Goal: Task Accomplishment & Management: Manage account settings

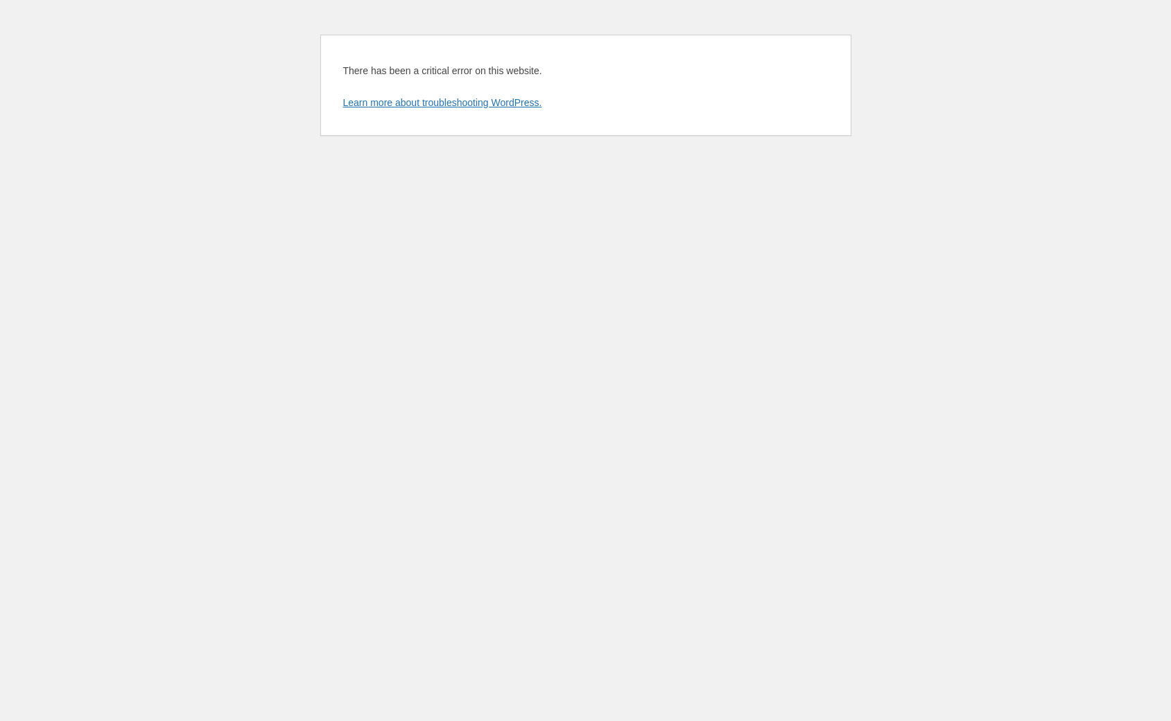
click at [309, 158] on html "There has been a critical error on this website. Learn more about troubleshooti…" at bounding box center [585, 79] width 1171 height 158
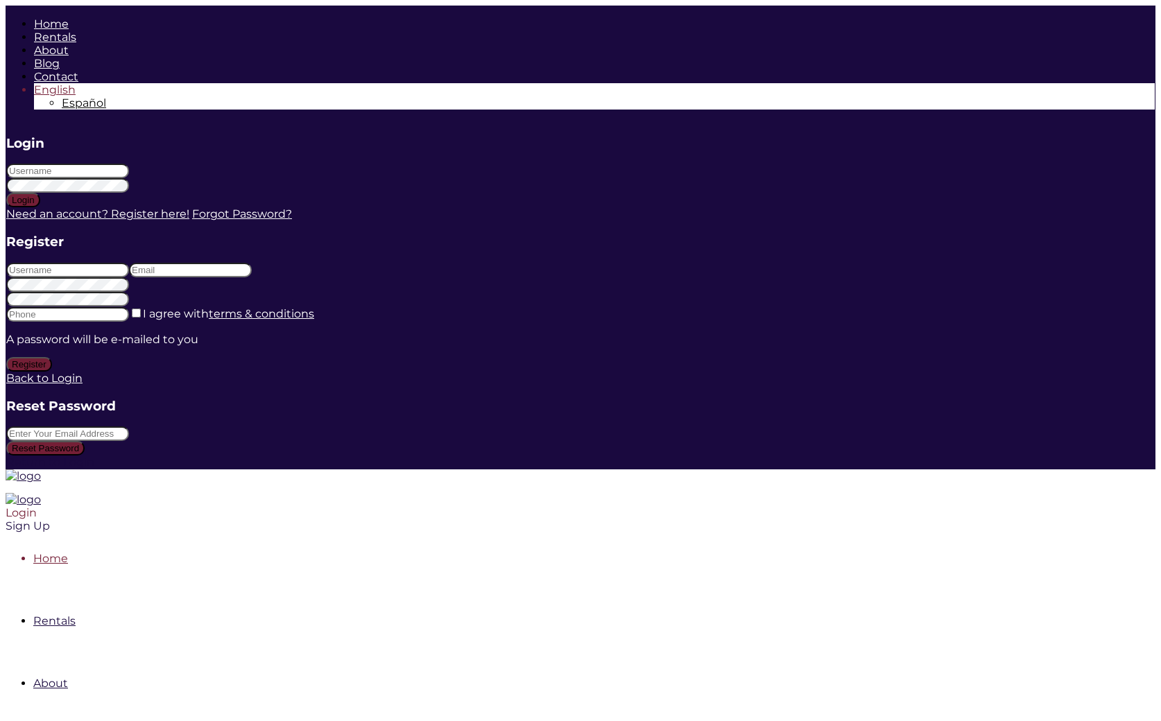
click at [935, 506] on div "Login" at bounding box center [470, 512] width 929 height 13
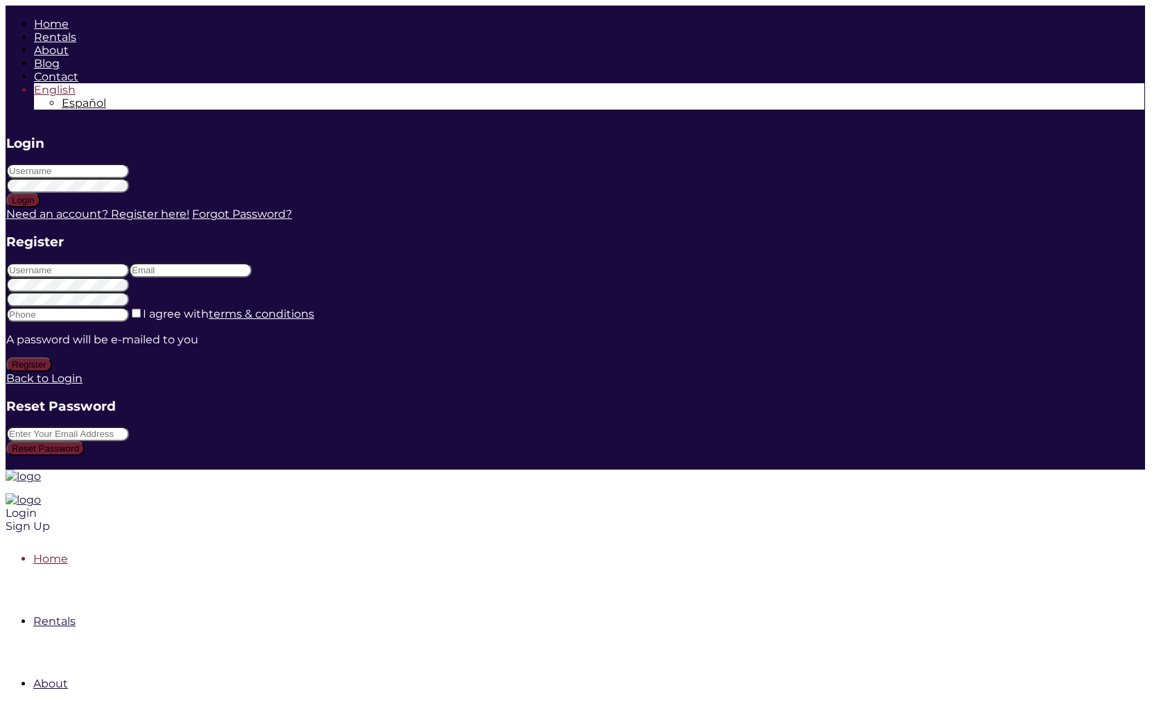
type input "marlenesaiz"
type input "adrian@version.do"
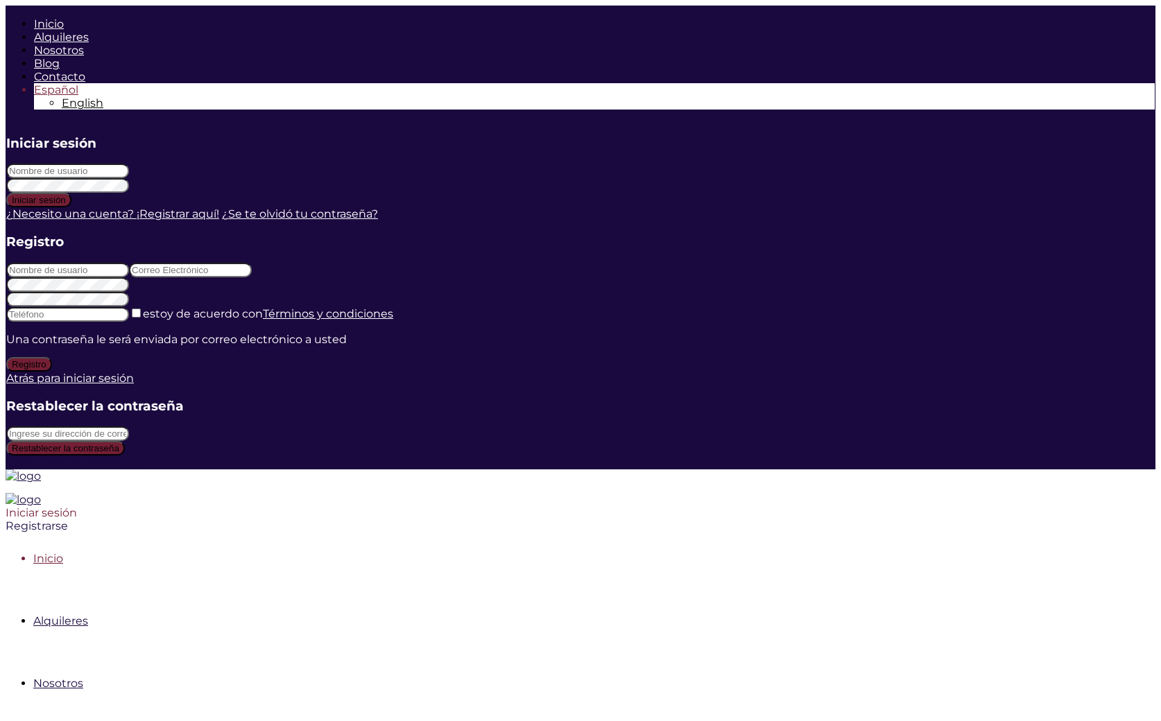
click at [935, 506] on div "Iniciar sesión" at bounding box center [470, 512] width 929 height 13
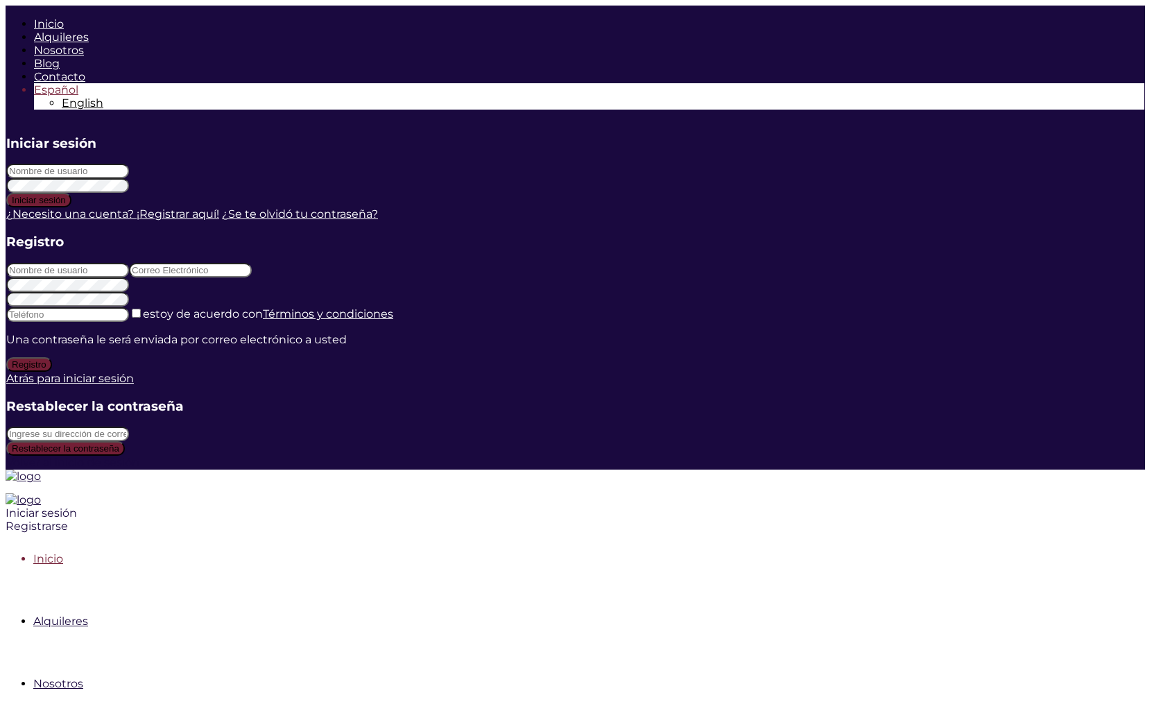
type input "marlenesaiz"
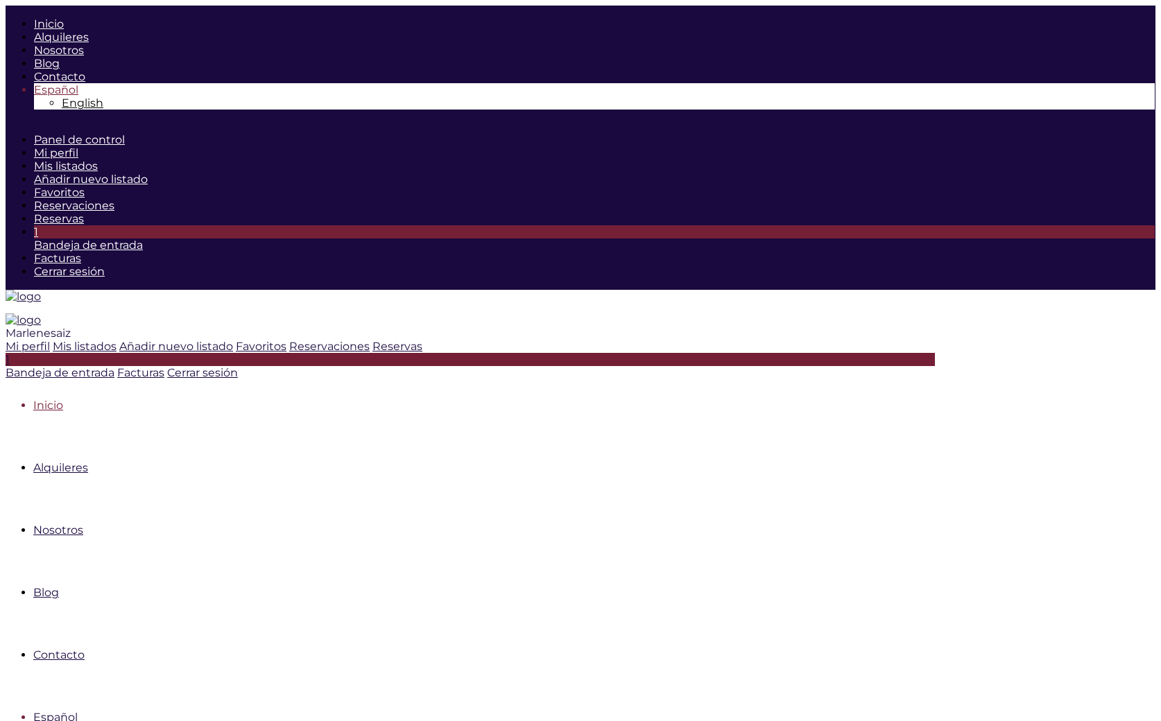
click at [71, 327] on span "Marlenesaiz" at bounding box center [38, 333] width 65 height 13
click at [863, 390] on nav "Inicio Alquileres Nosotros Blog Contacto Español English" at bounding box center [470, 577] width 929 height 375
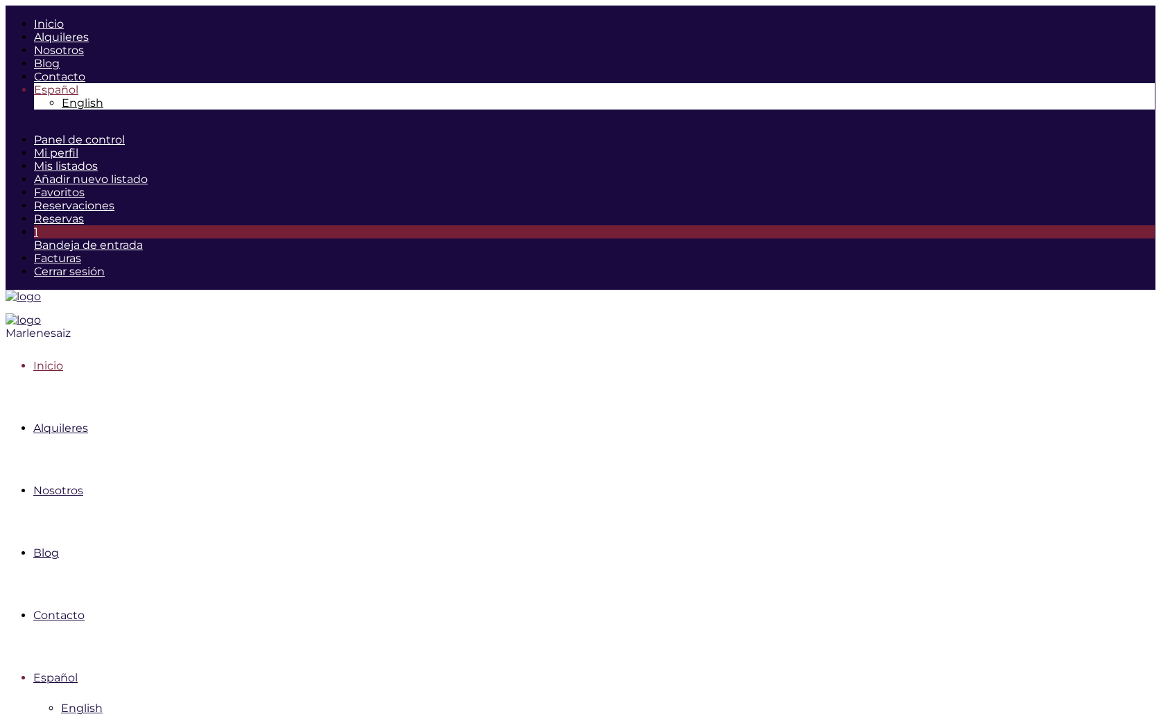
click at [71, 327] on span "Marlenesaiz" at bounding box center [38, 333] width 65 height 13
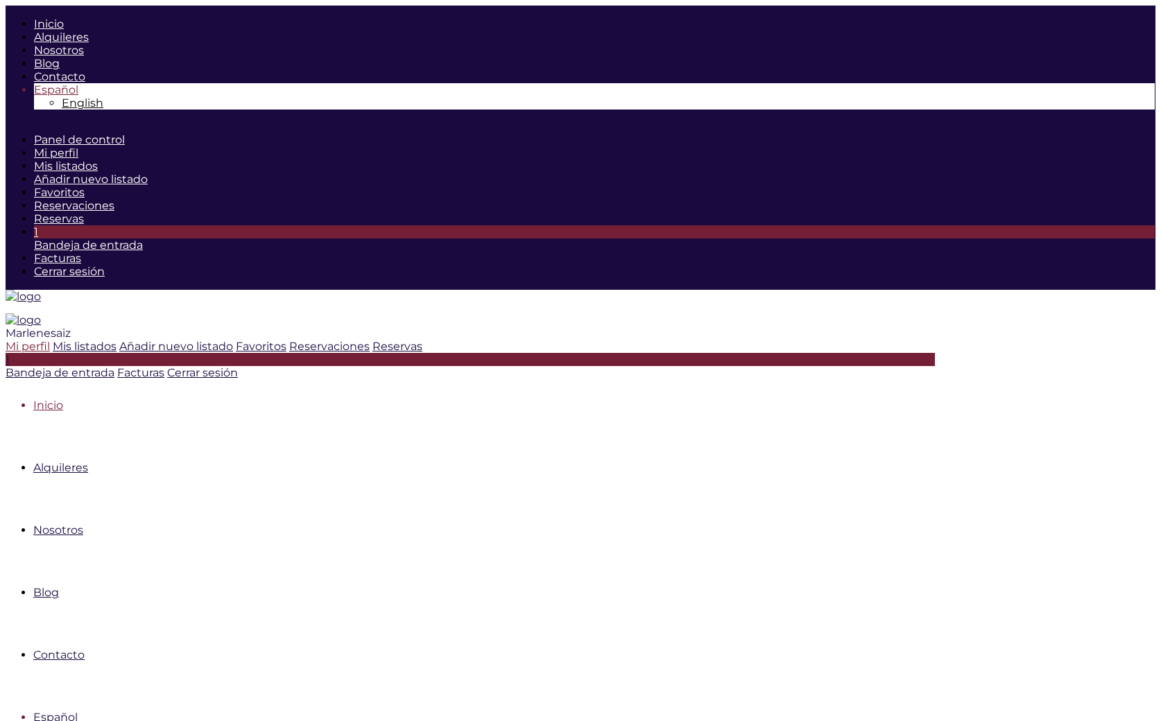
click at [6, 340] on icon at bounding box center [6, 346] width 0 height 13
click at [63, 399] on link "Inicio" at bounding box center [48, 405] width 30 height 13
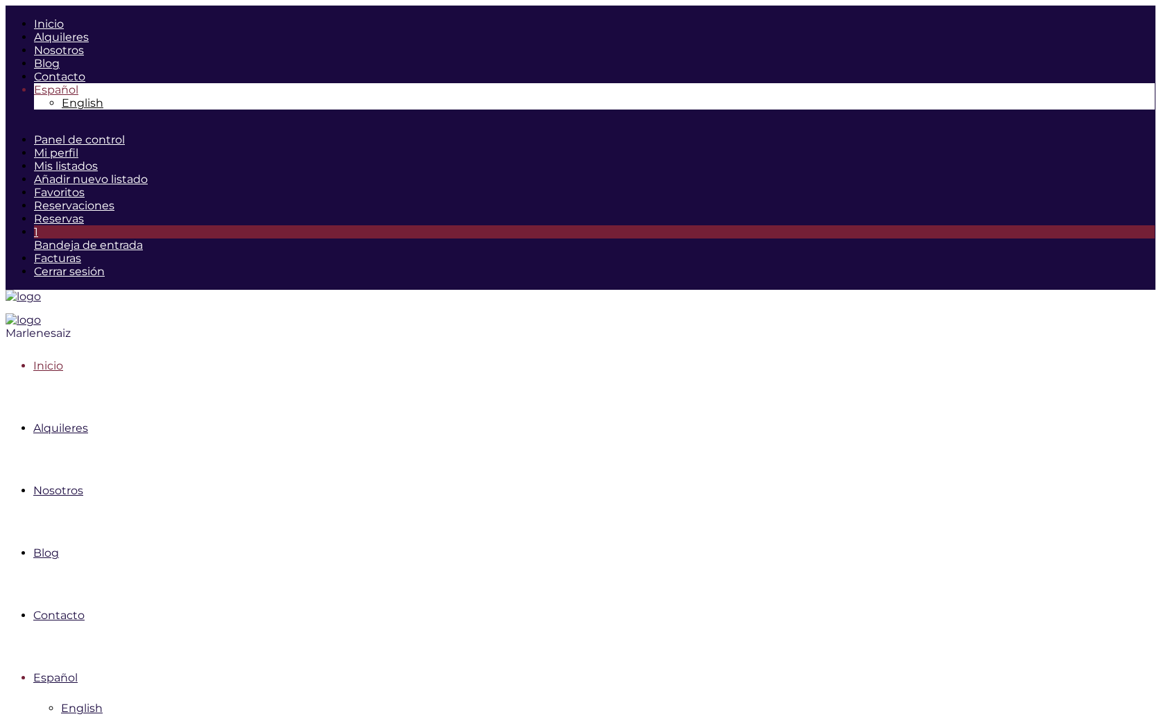
click at [71, 327] on span "Marlenesaiz" at bounding box center [38, 333] width 65 height 13
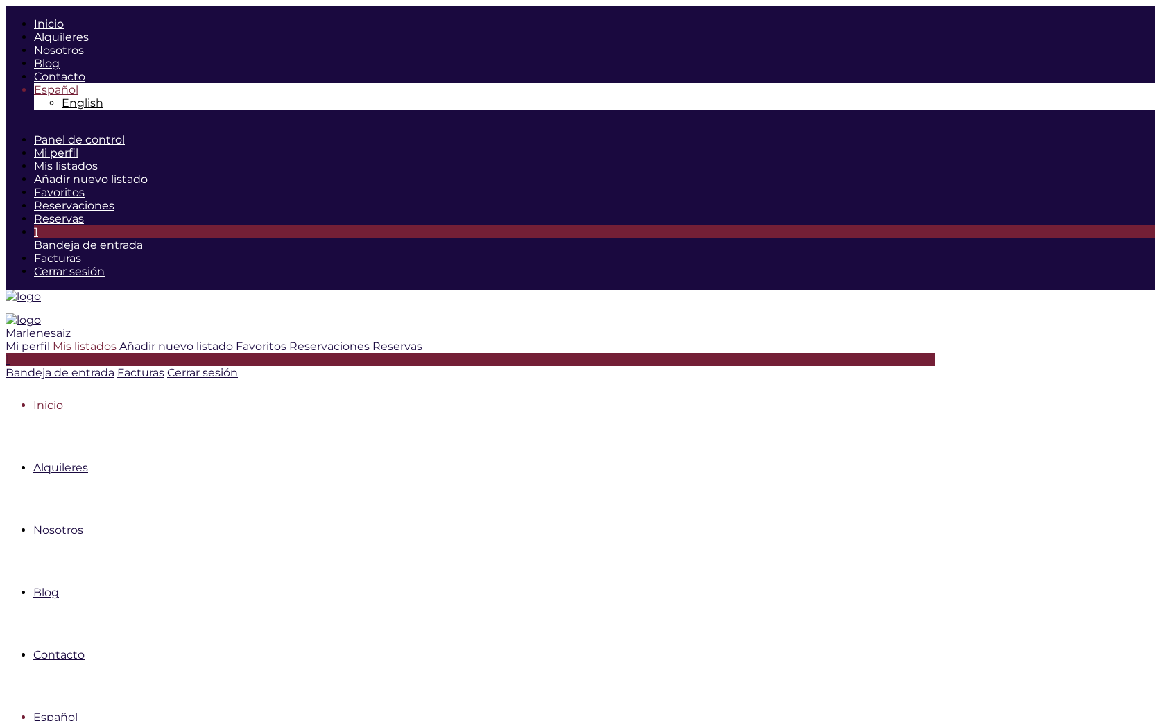
click at [53, 340] on icon at bounding box center [53, 346] width 0 height 13
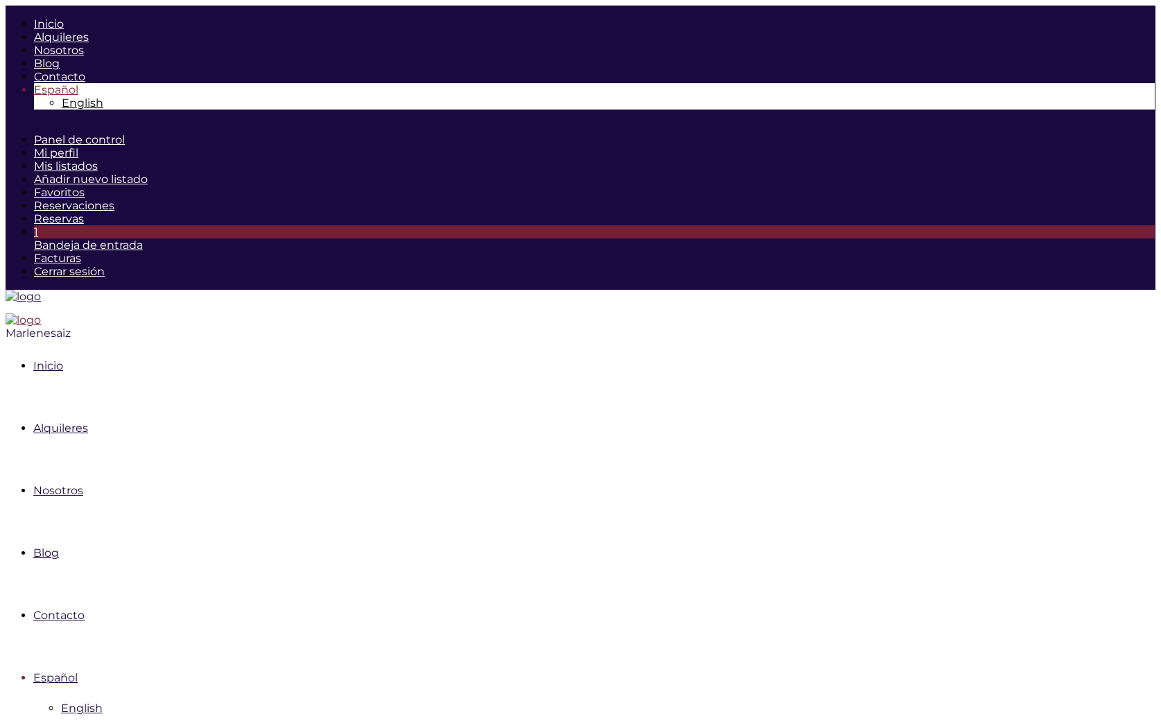
click at [41, 313] on img at bounding box center [23, 319] width 35 height 13
click at [71, 327] on span "Marlenesaiz" at bounding box center [38, 333] width 65 height 13
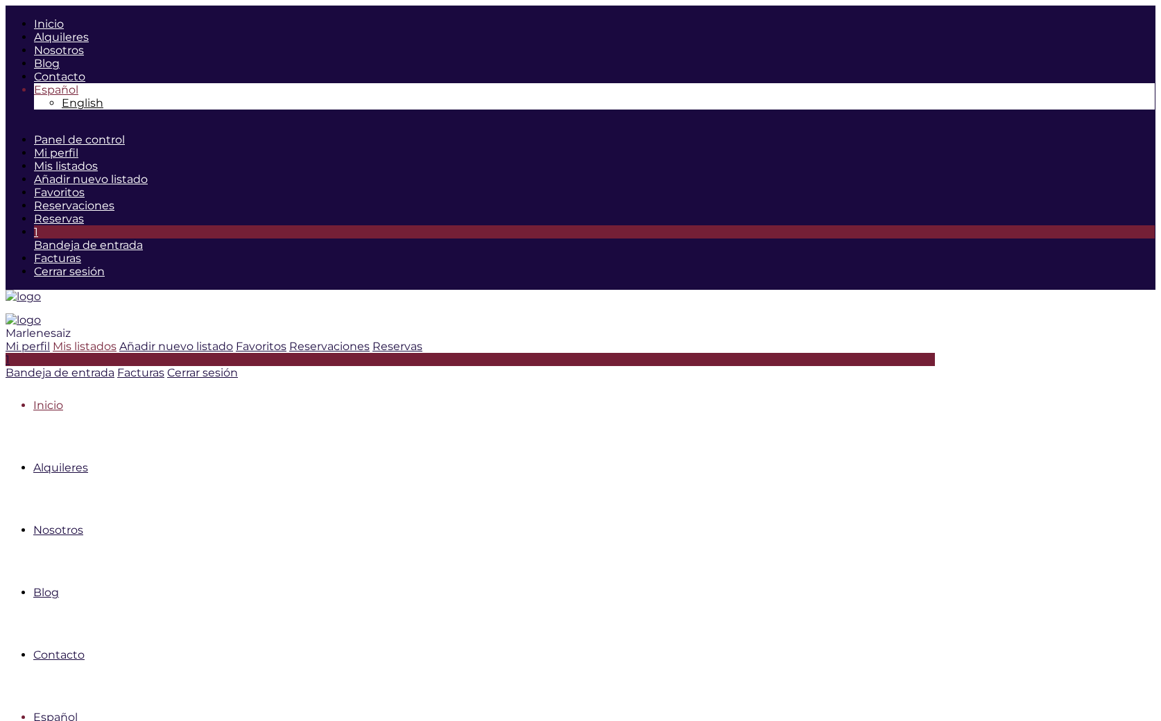
click at [53, 340] on icon at bounding box center [53, 346] width 0 height 13
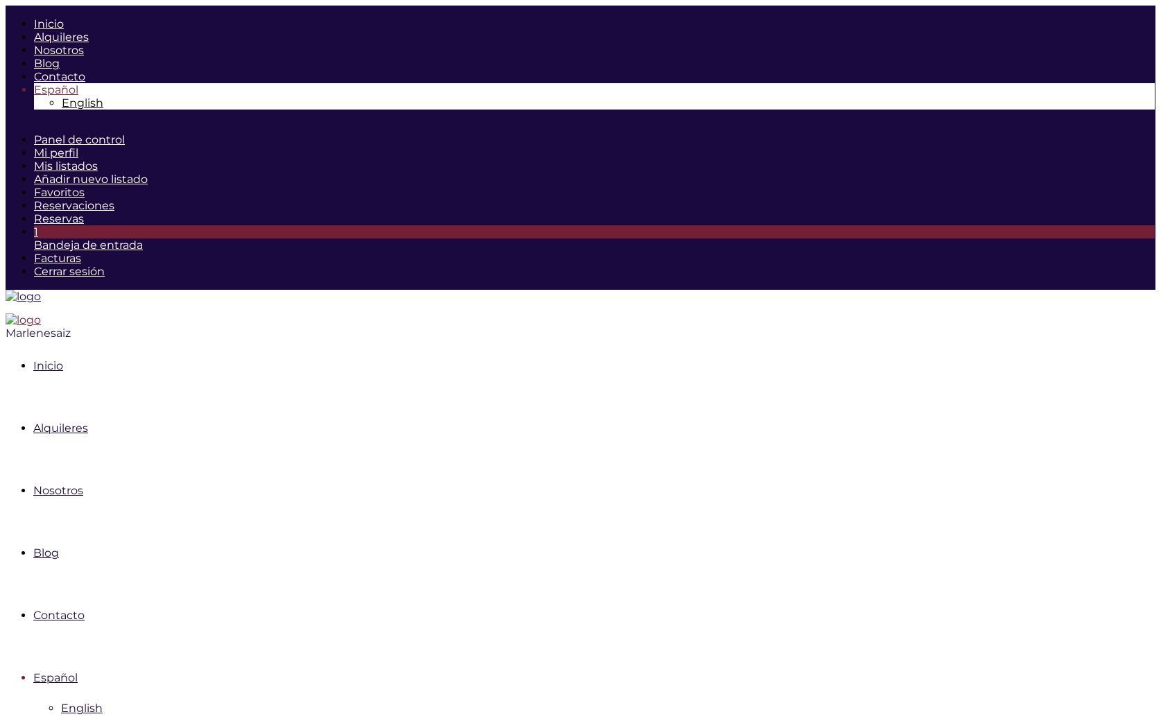
click at [41, 313] on img at bounding box center [23, 319] width 35 height 13
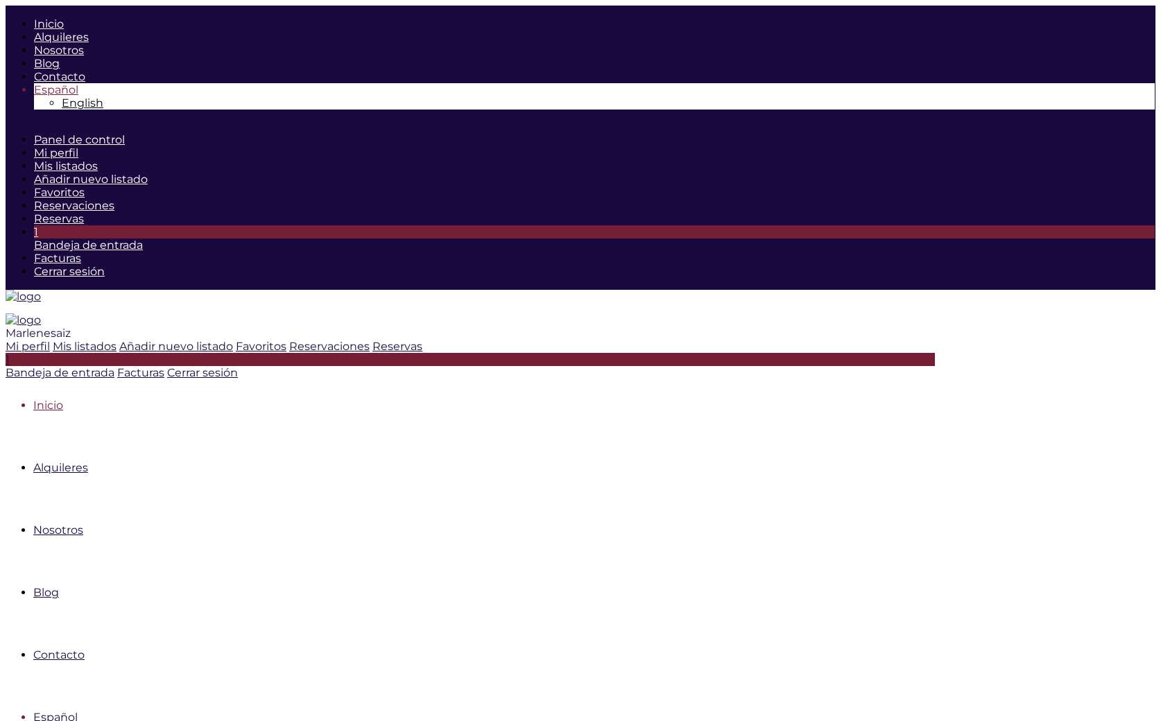
click at [71, 327] on span "Marlenesaiz" at bounding box center [38, 333] width 65 height 13
click at [53, 340] on icon at bounding box center [53, 346] width 0 height 13
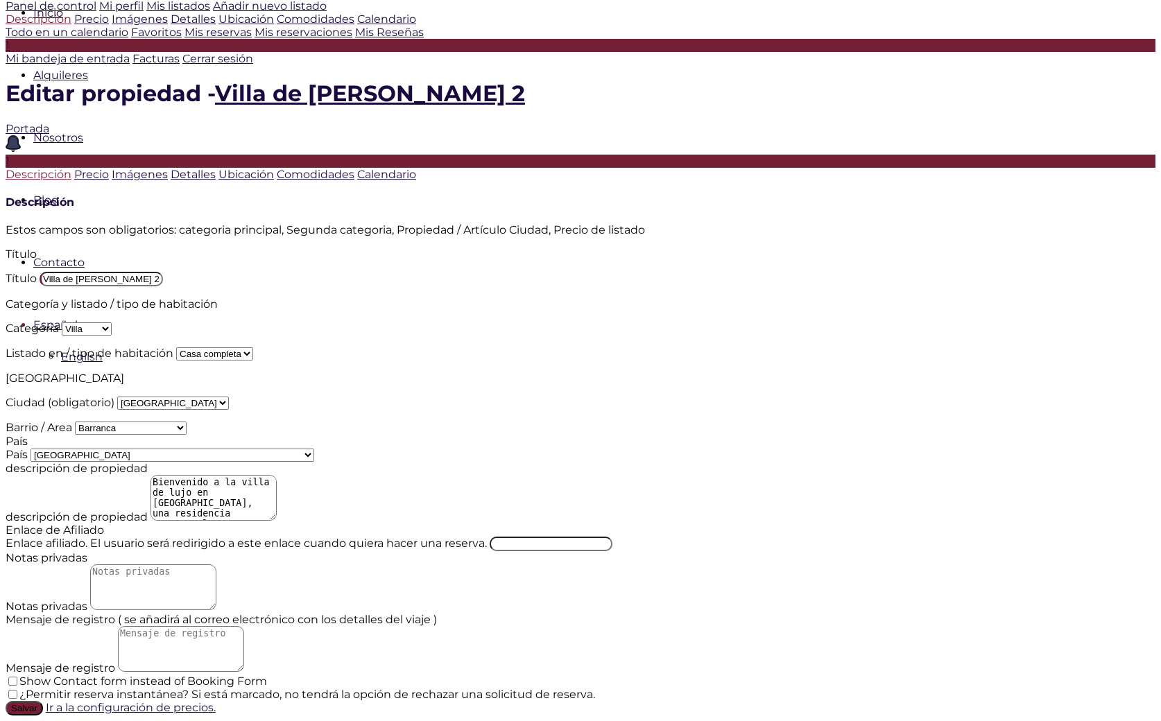
scroll to position [406, 0]
click at [218, 565] on textarea at bounding box center [154, 588] width 128 height 46
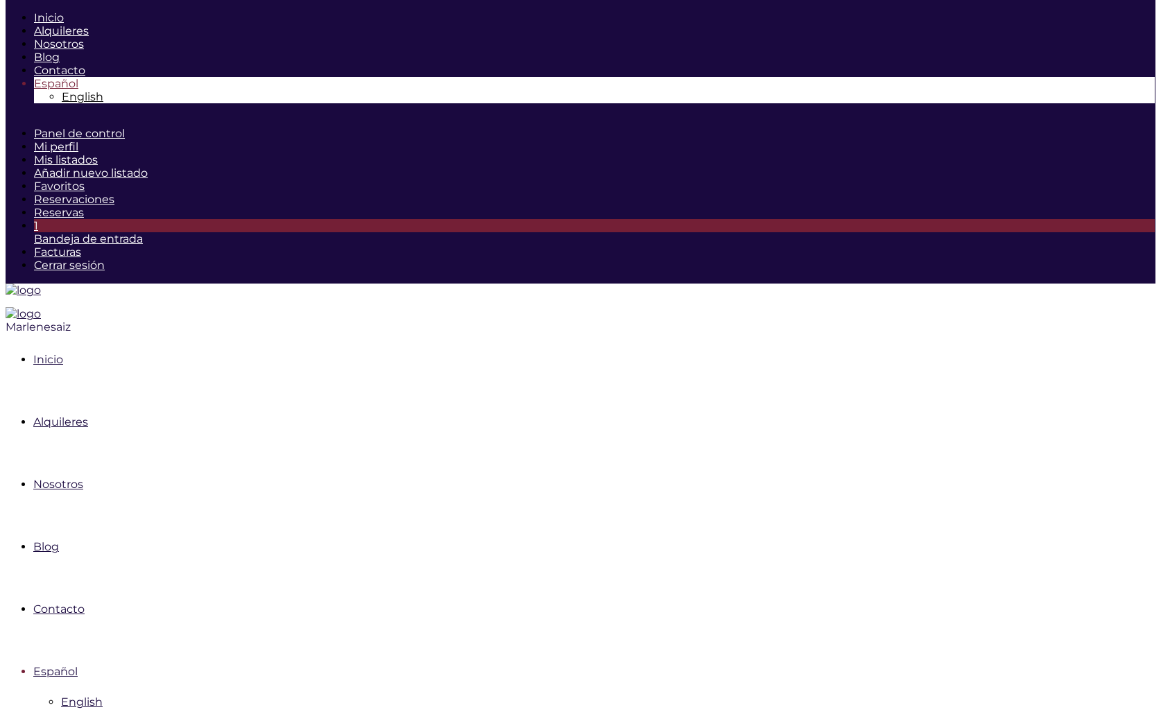
scroll to position [0, 0]
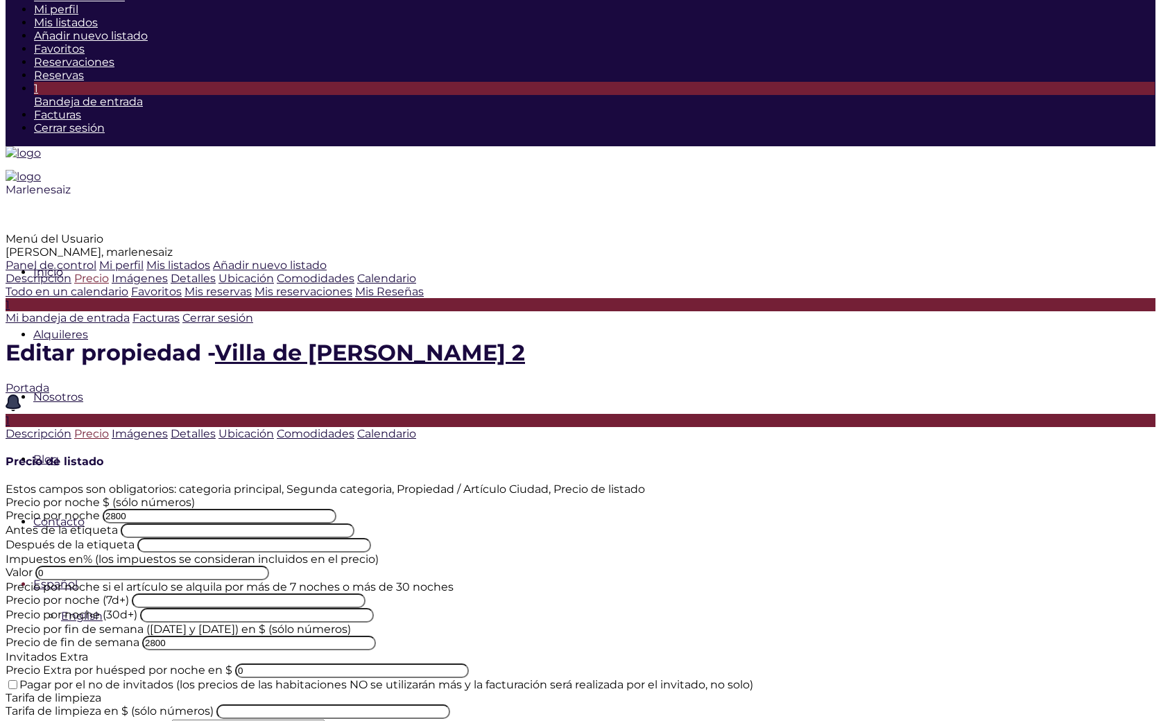
scroll to position [145, 0]
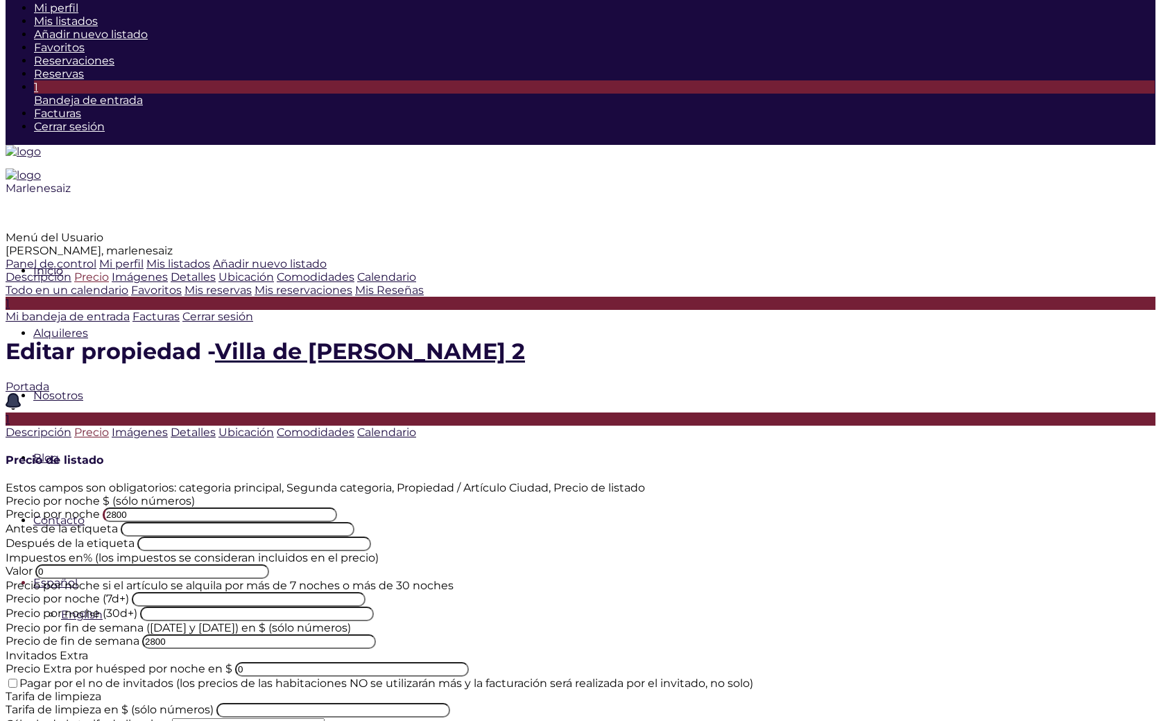
click at [337, 508] on input "2800" at bounding box center [220, 515] width 234 height 15
drag, startPoint x: 521, startPoint y: 178, endPoint x: 465, endPoint y: 179, distance: 55.5
click at [337, 508] on input "2800" at bounding box center [220, 515] width 234 height 15
drag, startPoint x: 502, startPoint y: 180, endPoint x: 477, endPoint y: 178, distance: 25.1
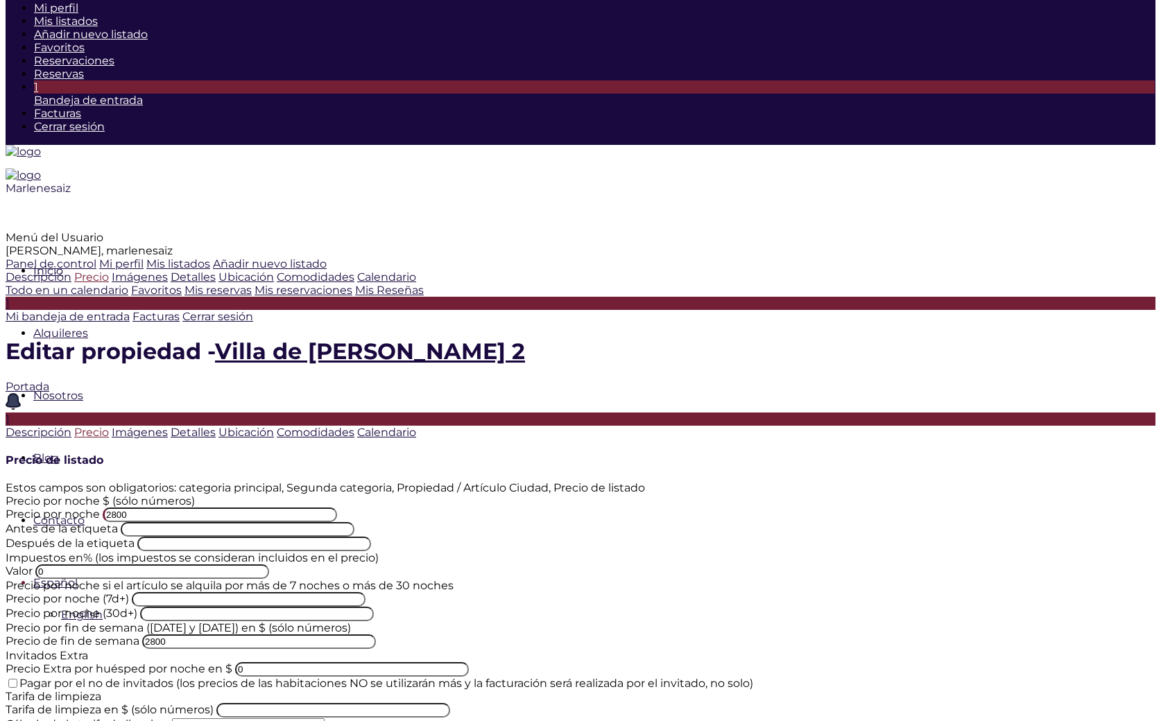
click at [337, 508] on input "2800" at bounding box center [220, 515] width 234 height 15
drag, startPoint x: 510, startPoint y: 179, endPoint x: 468, endPoint y: 179, distance: 42.3
click at [337, 508] on input "2800" at bounding box center [220, 515] width 234 height 15
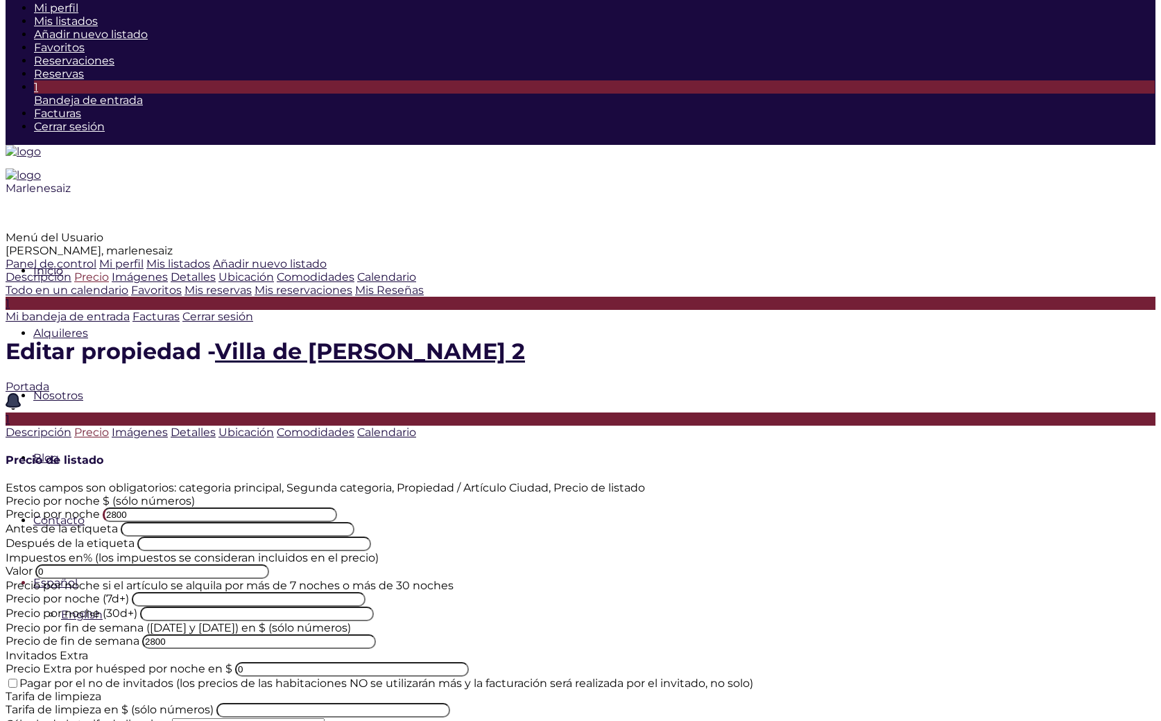
click at [337, 508] on input "2800" at bounding box center [220, 515] width 234 height 15
drag, startPoint x: 531, startPoint y: 187, endPoint x: 444, endPoint y: 180, distance: 87.0
click at [444, 494] on div "Precio por noche $ (sólo números) Precio por noche 2800 Antes de la etiqueta De…" at bounding box center [581, 522] width 1150 height 57
click at [446, 494] on div "Precio por noche $ (sólo números) Precio por noche 2800 Antes de la etiqueta De…" at bounding box center [581, 522] width 1150 height 57
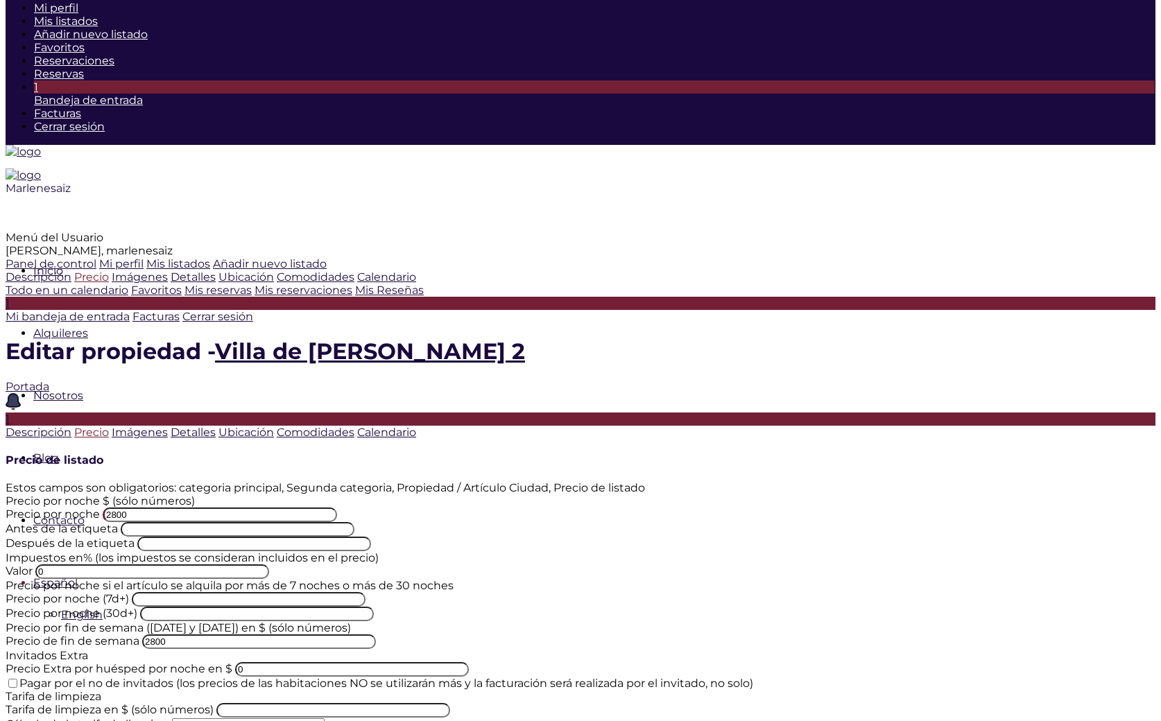
drag, startPoint x: 503, startPoint y: 179, endPoint x: 473, endPoint y: 175, distance: 30.1
click at [337, 508] on input "2800" at bounding box center [220, 515] width 234 height 15
drag, startPoint x: 461, startPoint y: 148, endPoint x: 541, endPoint y: 153, distance: 79.9
click at [541, 508] on div "Precio por noche 2800" at bounding box center [581, 515] width 1150 height 15
click at [337, 508] on input "2800" at bounding box center [220, 515] width 234 height 15
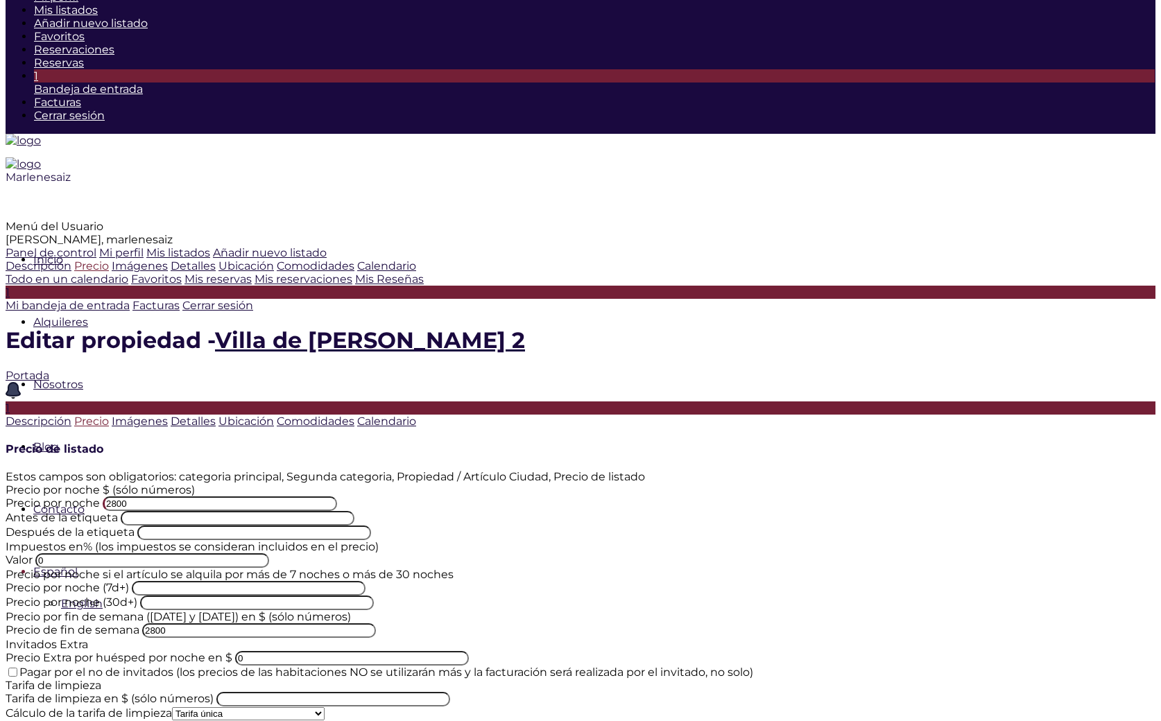
scroll to position [157, 0]
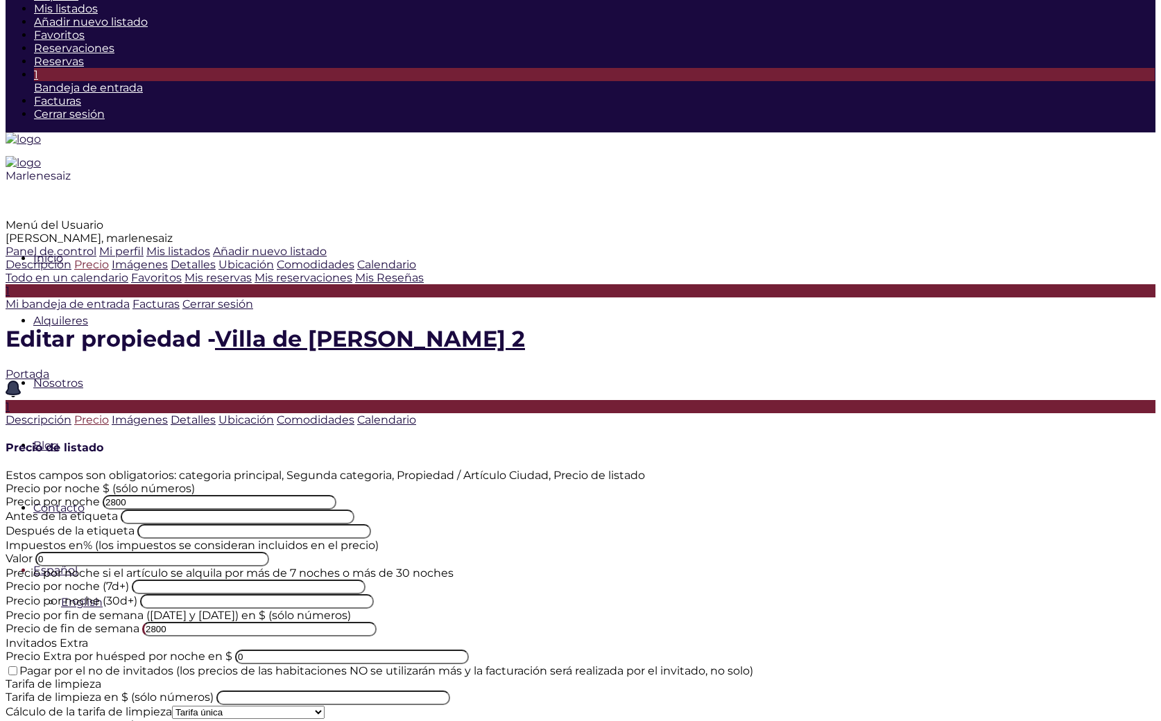
drag, startPoint x: 510, startPoint y: 379, endPoint x: 463, endPoint y: 357, distance: 52.1
click at [463, 622] on div "Precio de fin de semana 2800" at bounding box center [581, 629] width 1150 height 15
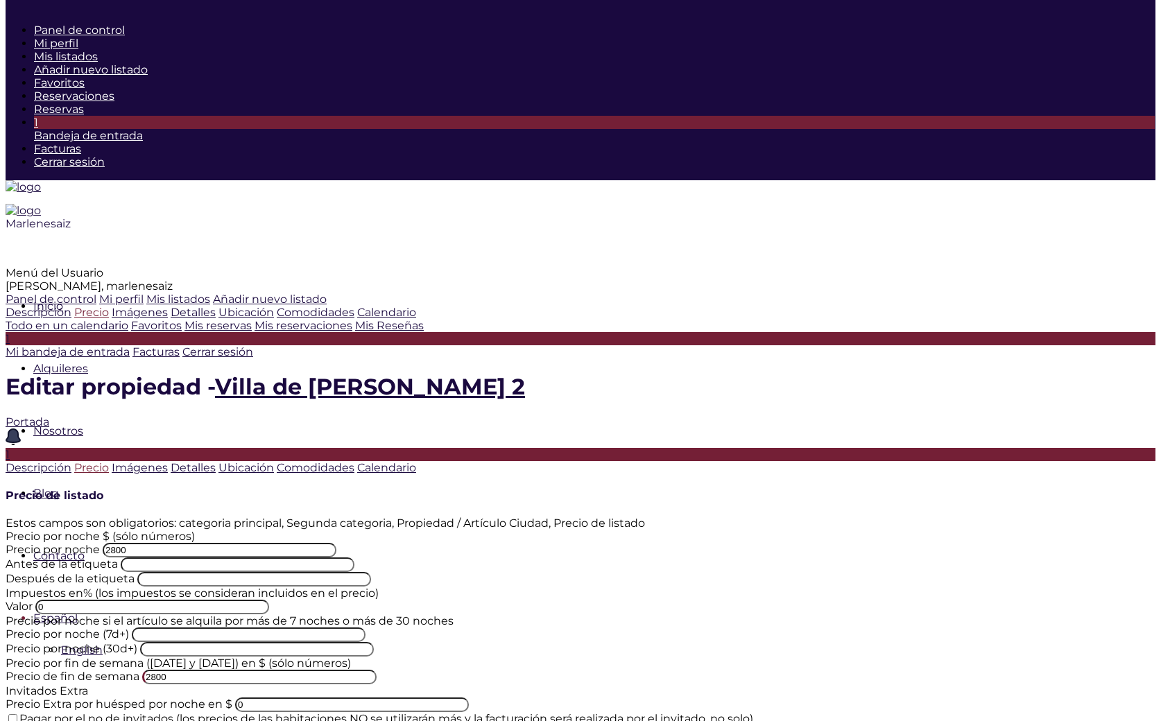
scroll to position [108, 0]
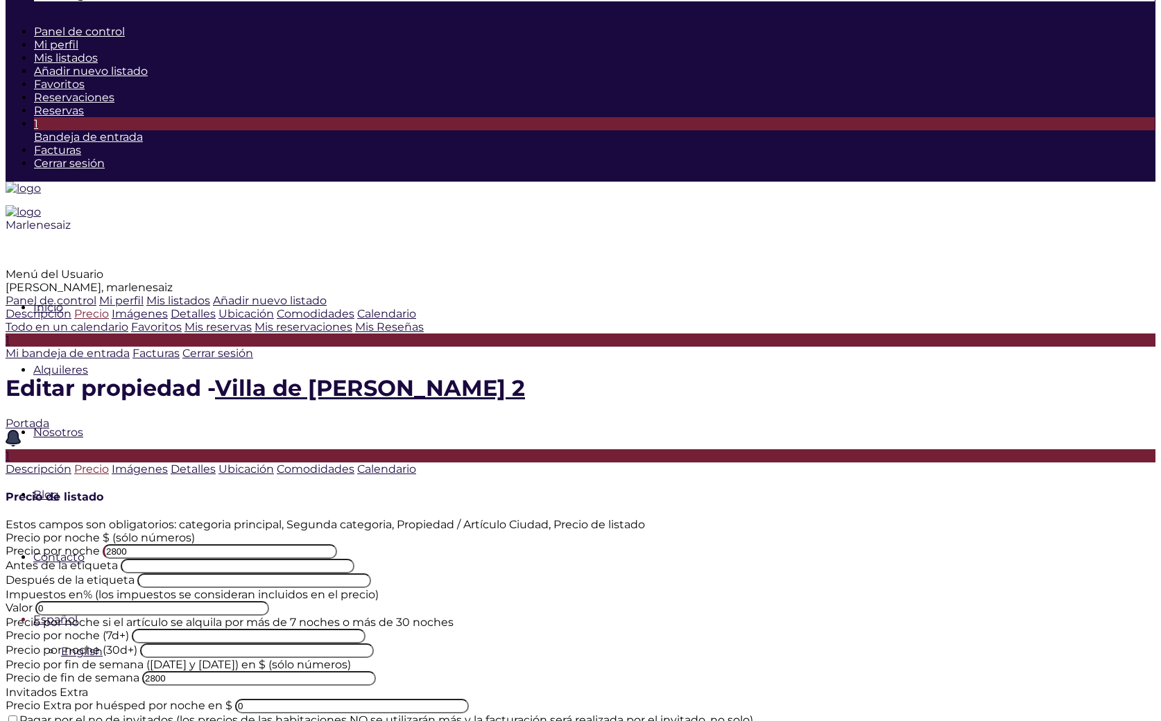
click at [337, 544] on input "2800" at bounding box center [220, 551] width 234 height 15
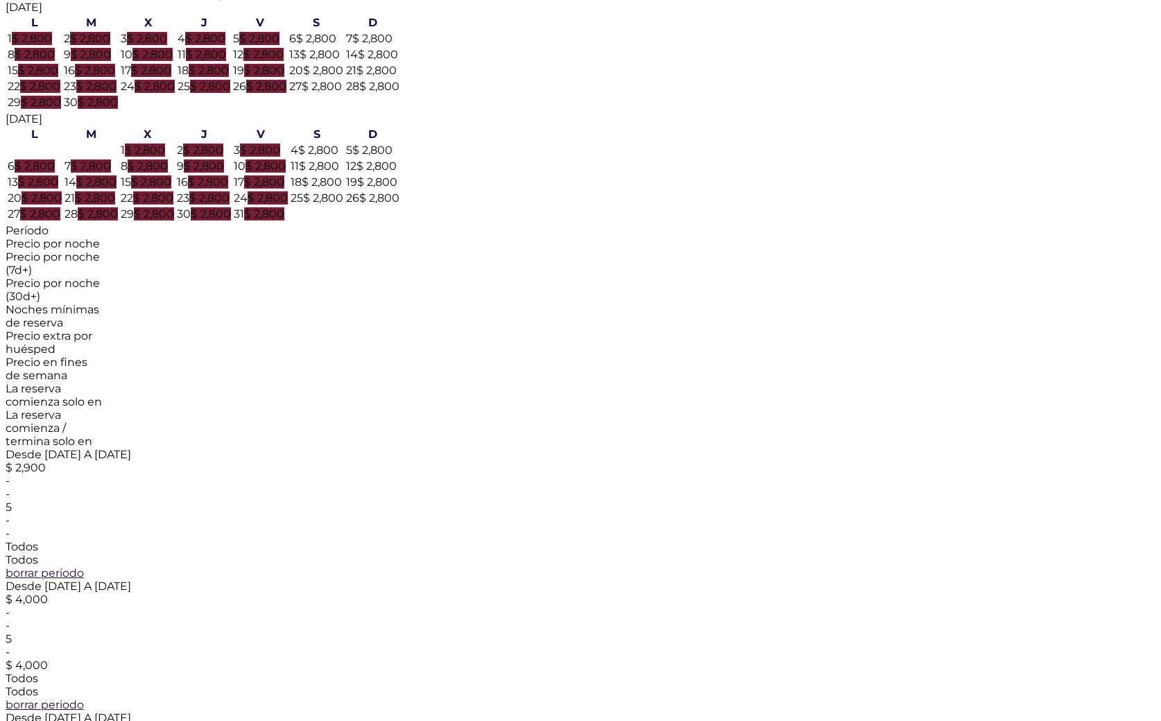
scroll to position [1193, 0]
click at [119, 46] on td "2 $ 2,800" at bounding box center [90, 39] width 55 height 15
click at [230, 94] on span "$ 2,800" at bounding box center [210, 86] width 40 height 13
type input "09-2-2025"
type input "09-25-2025"
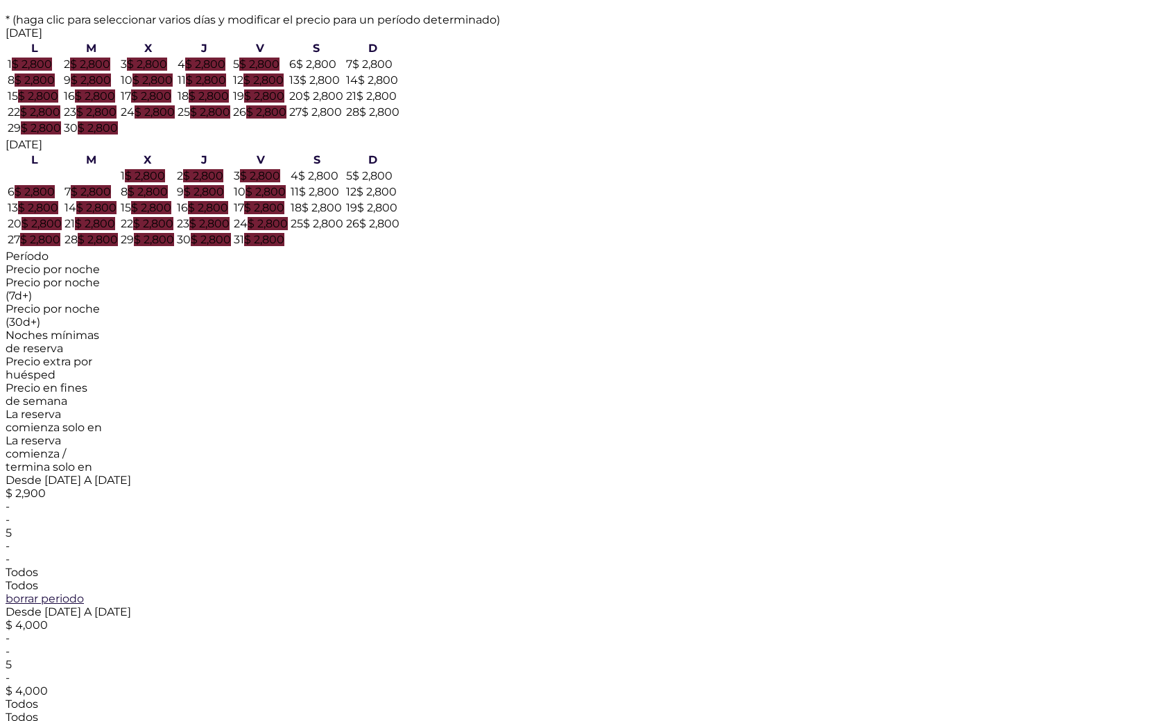
scroll to position [1162, 0]
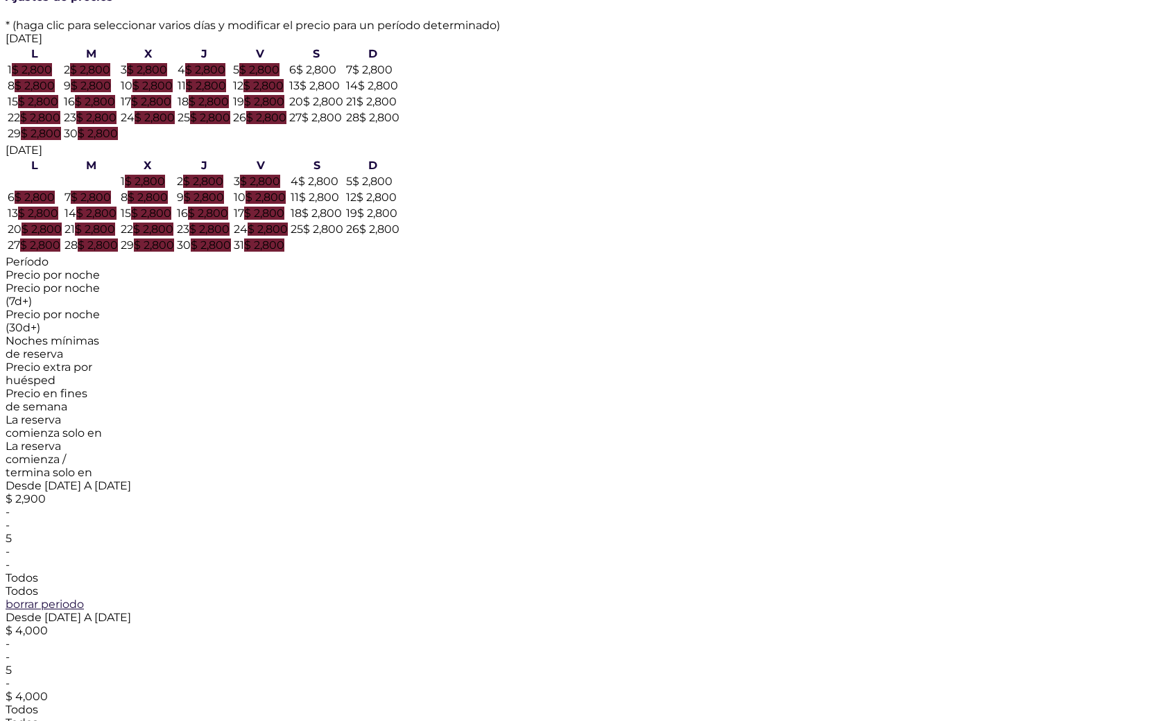
click at [62, 77] on td "1 $ 2,800" at bounding box center [34, 69] width 55 height 15
click at [119, 141] on td "30 $ 2,800" at bounding box center [90, 133] width 55 height 15
type input "09-1-2025"
type input "09-30-2025"
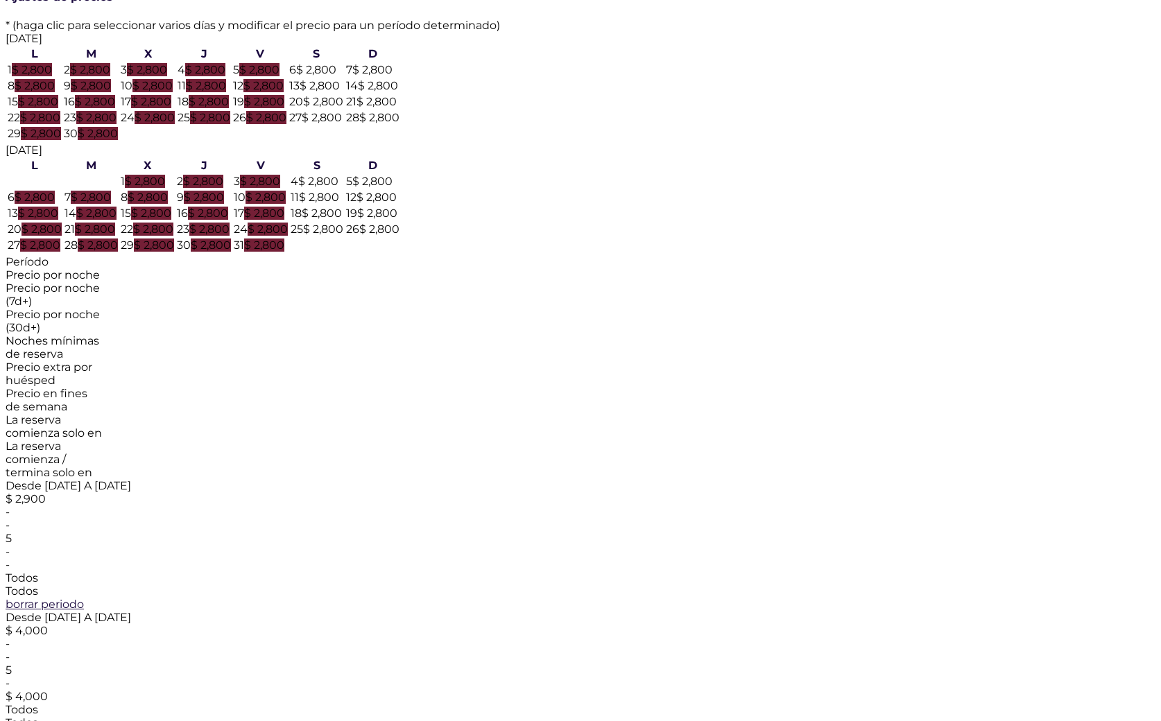
click at [62, 77] on td "1 $ 2,800" at bounding box center [34, 69] width 55 height 15
click at [78, 140] on span "30" at bounding box center [71, 133] width 14 height 13
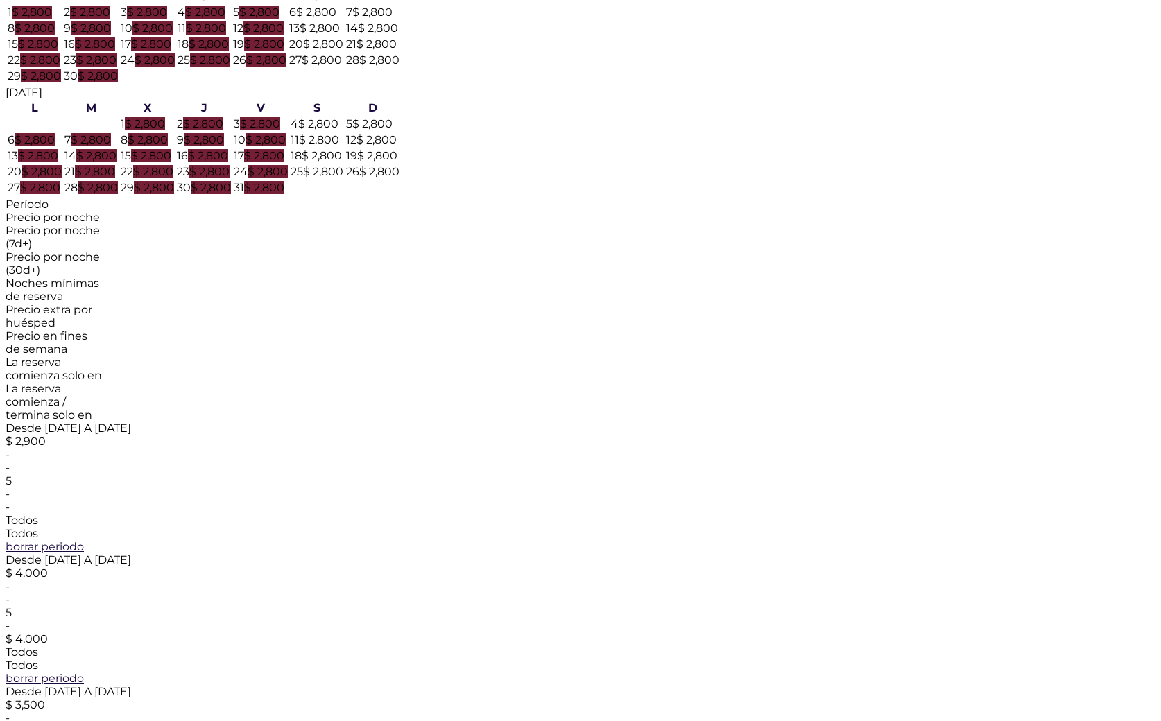
scroll to position [1221, 0]
click at [12, 18] on span "1" at bounding box center [10, 11] width 4 height 13
click at [118, 82] on span "$ 2,800" at bounding box center [98, 75] width 40 height 13
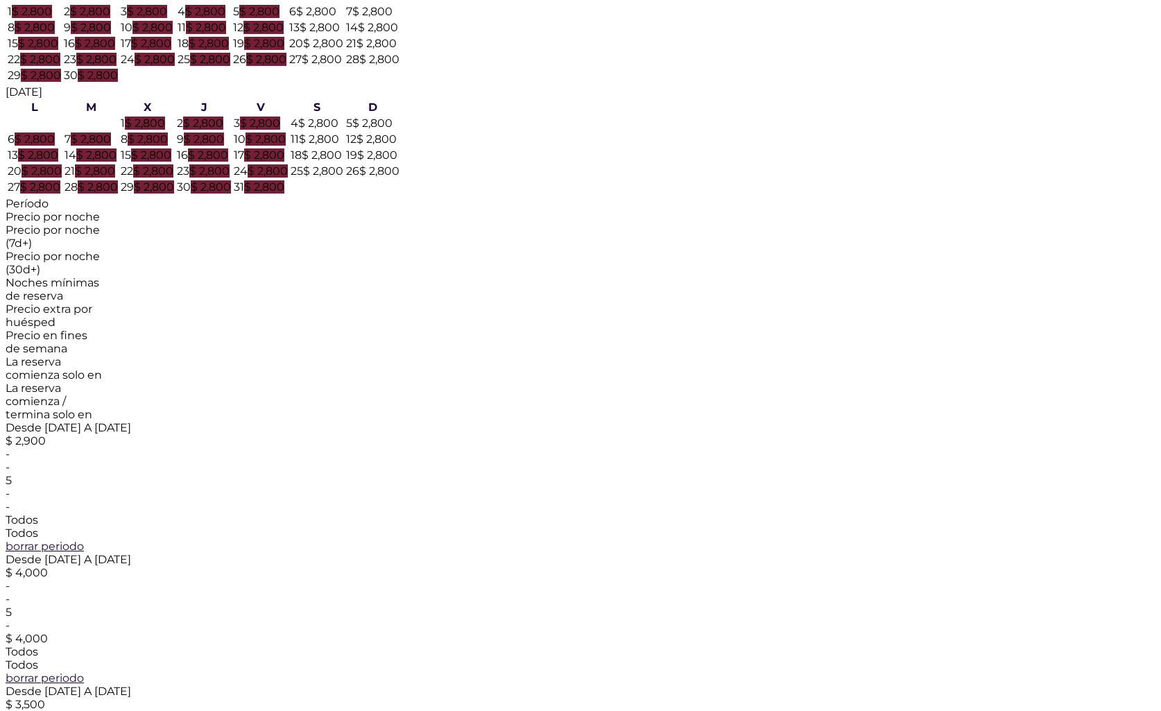
drag, startPoint x: 441, startPoint y: 230, endPoint x: 524, endPoint y: 229, distance: 82.5
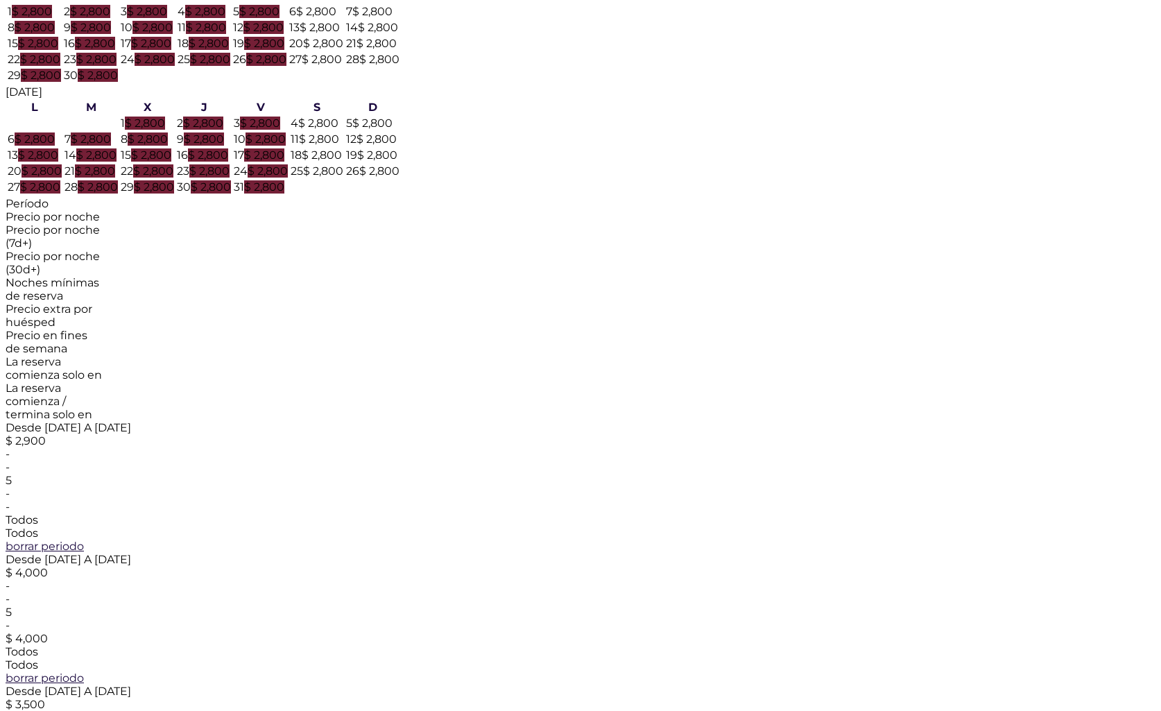
drag, startPoint x: 656, startPoint y: 420, endPoint x: 637, endPoint y: 418, distance: 18.8
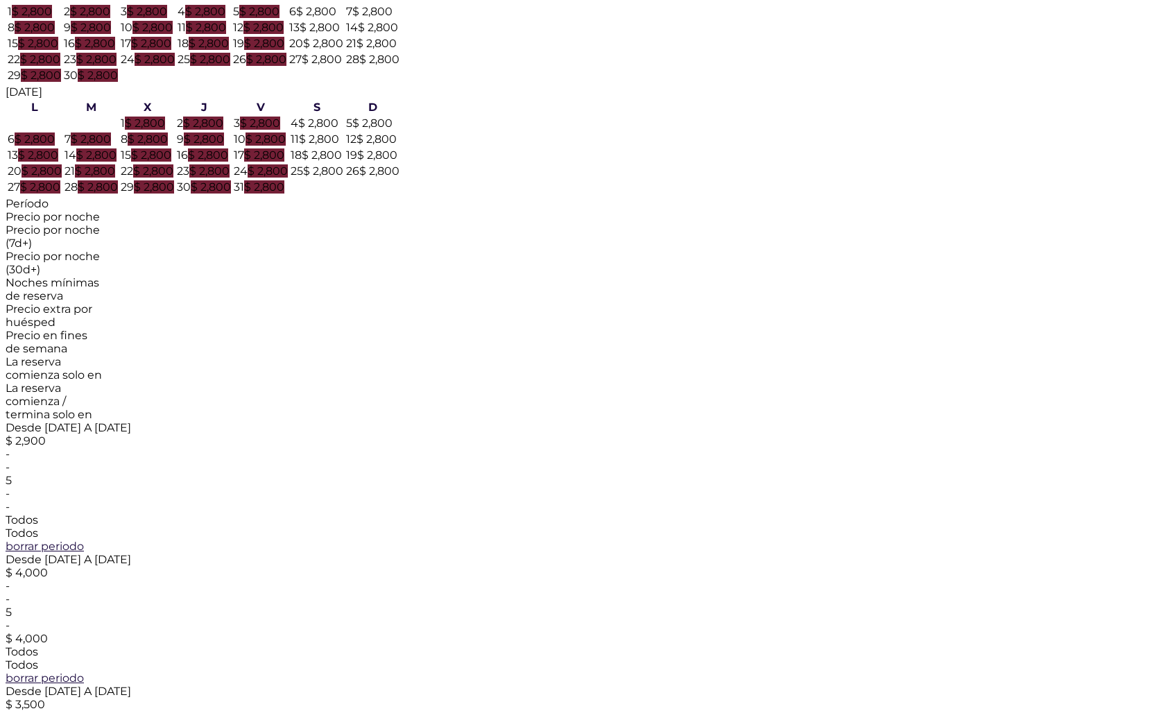
drag, startPoint x: 635, startPoint y: 395, endPoint x: 750, endPoint y: 392, distance: 114.5
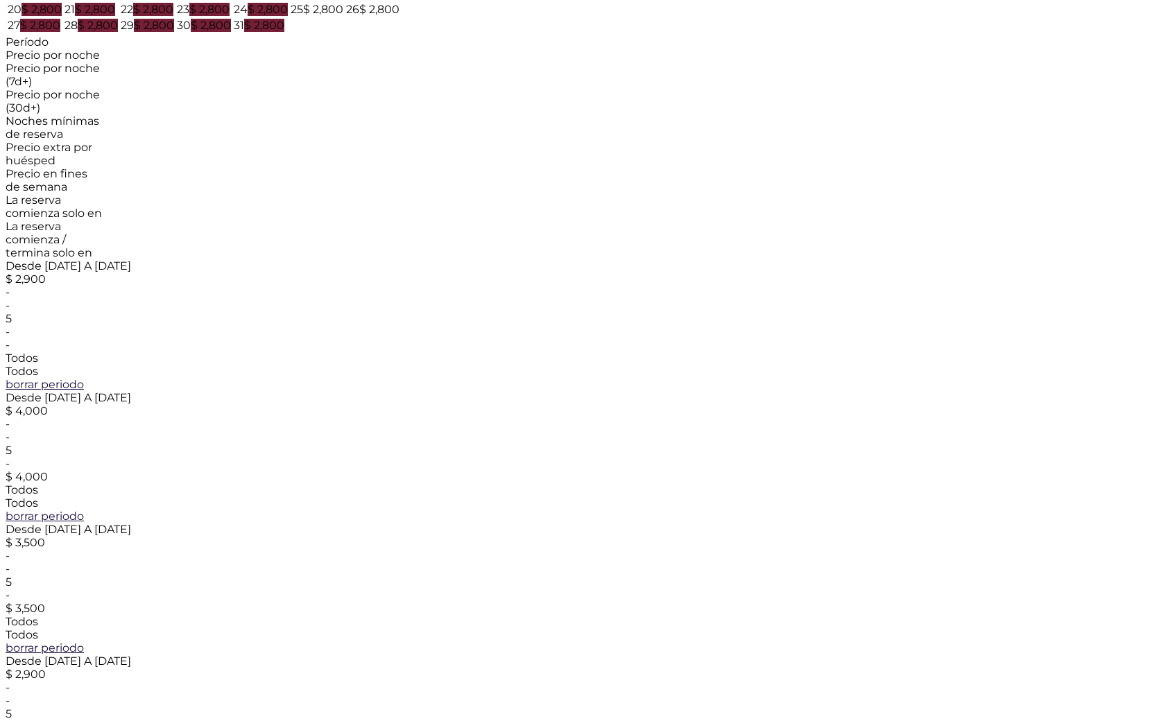
scroll to position [1404, 0]
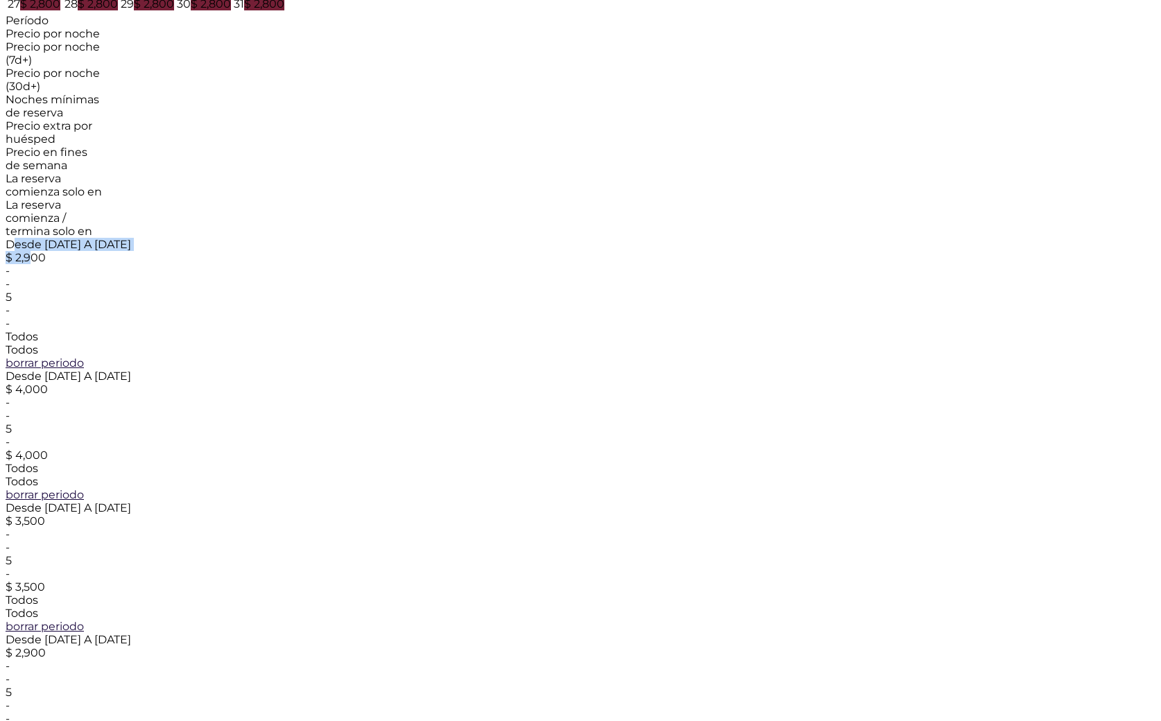
drag, startPoint x: 252, startPoint y: 478, endPoint x: 383, endPoint y: 483, distance: 130.5
click at [383, 370] on div "Desde 11-27-2025 A 11-27-2025 $ 2,900 - - 5 - - Todos Todos borrar periodo" at bounding box center [581, 304] width 1150 height 132
drag, startPoint x: 257, startPoint y: 526, endPoint x: 401, endPoint y: 557, distance: 146.8
click at [401, 557] on div "Período Precio por noche Precio por noche (7d+) Precio por noche (30d+) Noches …" at bounding box center [581, 455] width 1150 height 883
click at [264, 515] on div "Desde 03-30-2026 A 04-05-2026" at bounding box center [581, 507] width 1150 height 13
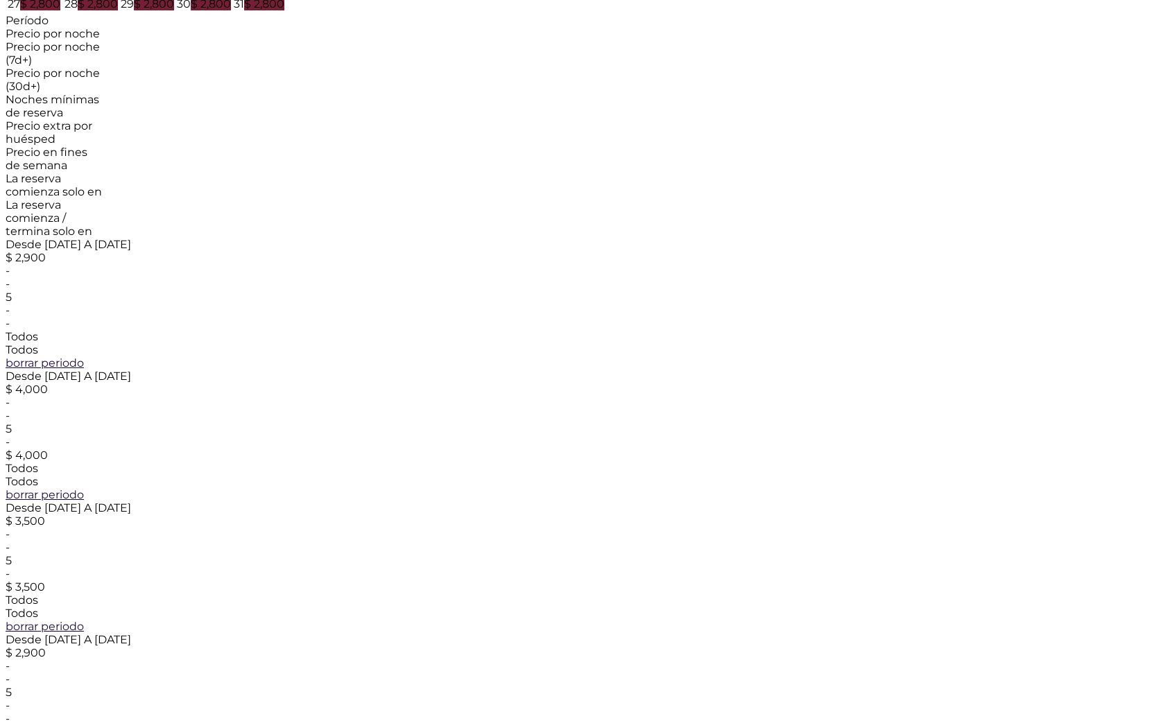
scroll to position [1403, 0]
drag, startPoint x: 249, startPoint y: 385, endPoint x: 276, endPoint y: 410, distance: 36.8
click at [276, 28] on div "Período" at bounding box center [581, 21] width 1150 height 13
click at [256, 28] on div "Período" at bounding box center [581, 21] width 1150 height 13
drag, startPoint x: 243, startPoint y: 385, endPoint x: 329, endPoint y: 418, distance: 91.3
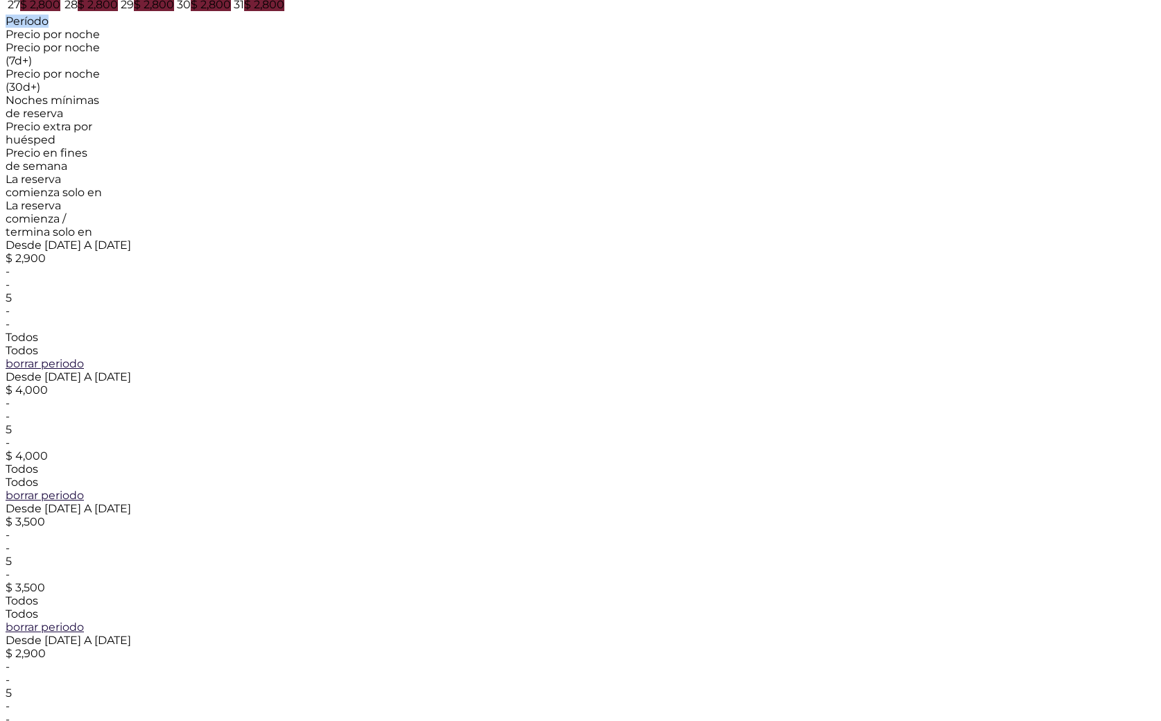
click at [329, 28] on div "Período" at bounding box center [581, 21] width 1150 height 13
click at [340, 28] on div "Período" at bounding box center [581, 21] width 1150 height 13
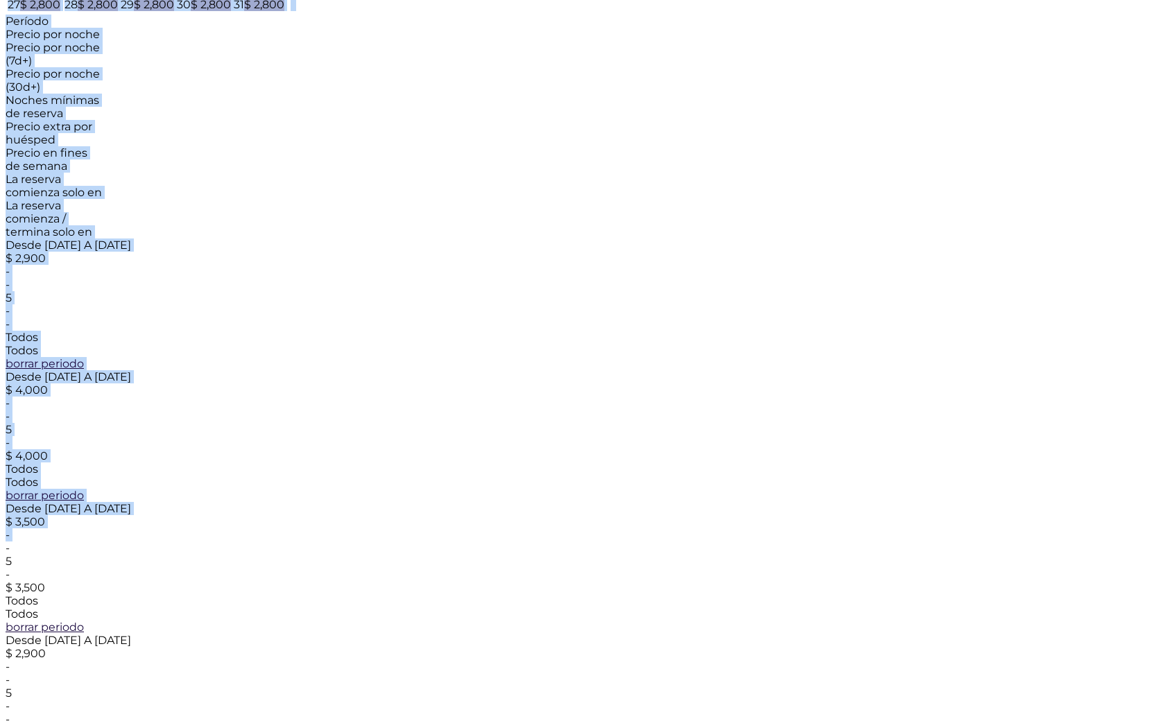
drag, startPoint x: 242, startPoint y: 388, endPoint x: 553, endPoint y: 574, distance: 362.1
click at [485, 571] on div "Salvar Ir a la configuración de medios. Ajustes de precios * (haga clic para se…" at bounding box center [581, 309] width 1150 height 1176
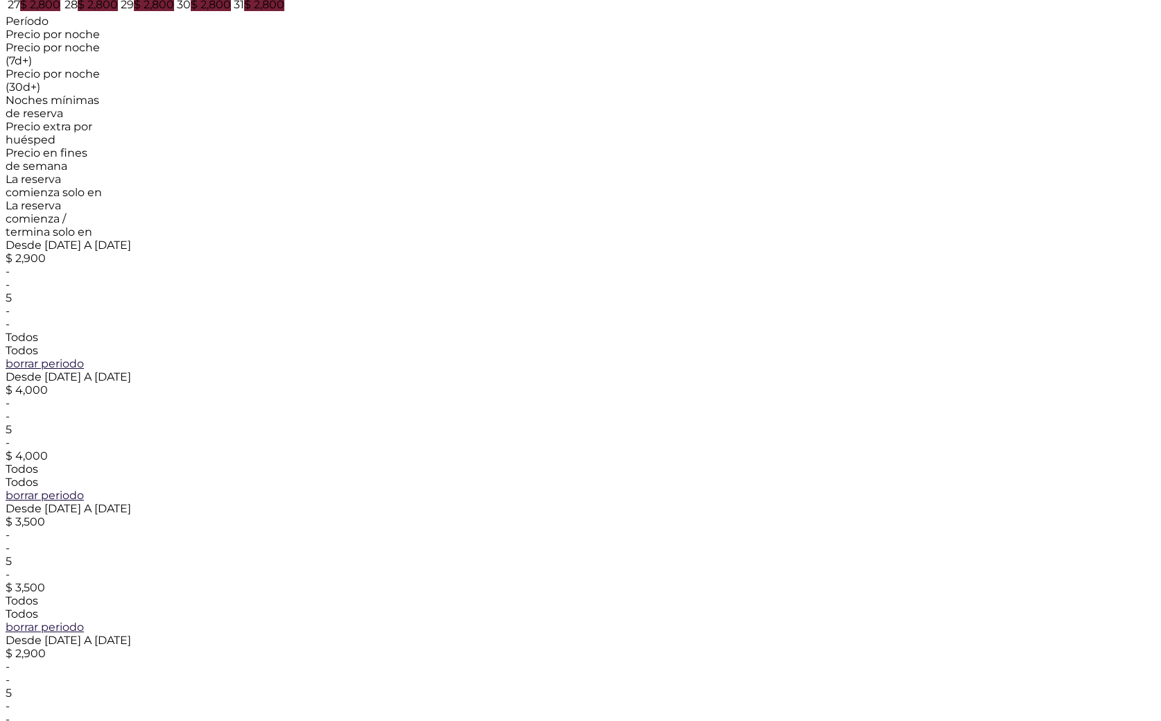
click at [103, 713] on div "-" at bounding box center [55, 719] width 98 height 13
click at [273, 252] on div "Desde 11-27-2025 A 11-27-2025" at bounding box center [581, 245] width 1150 height 13
click at [246, 252] on div "Desde 11-27-2025 A 11-27-2025" at bounding box center [581, 245] width 1150 height 13
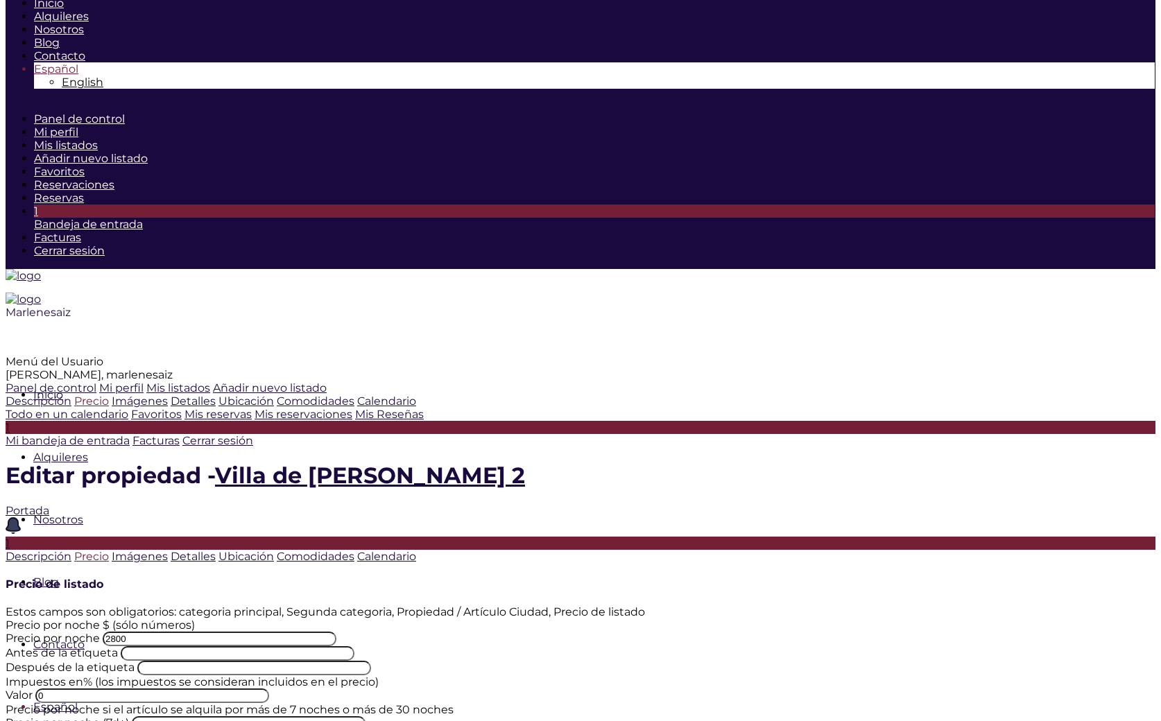
scroll to position [21, 0]
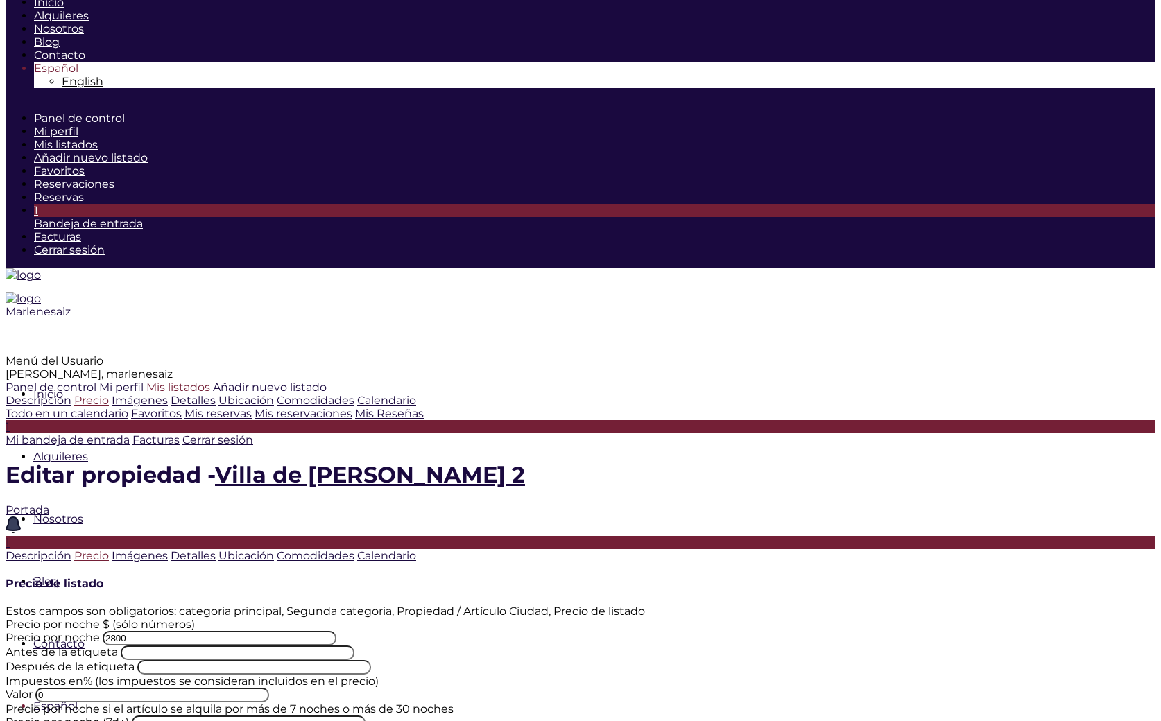
click at [146, 381] on link "Mis listados" at bounding box center [178, 387] width 64 height 13
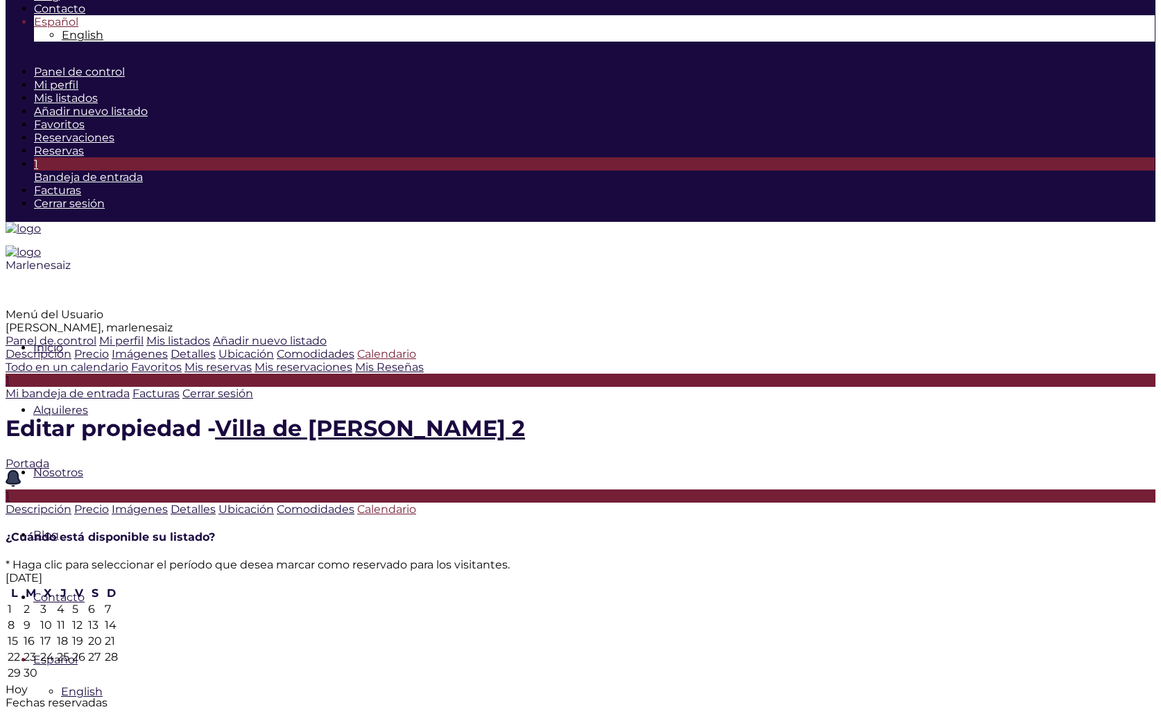
scroll to position [67, 0]
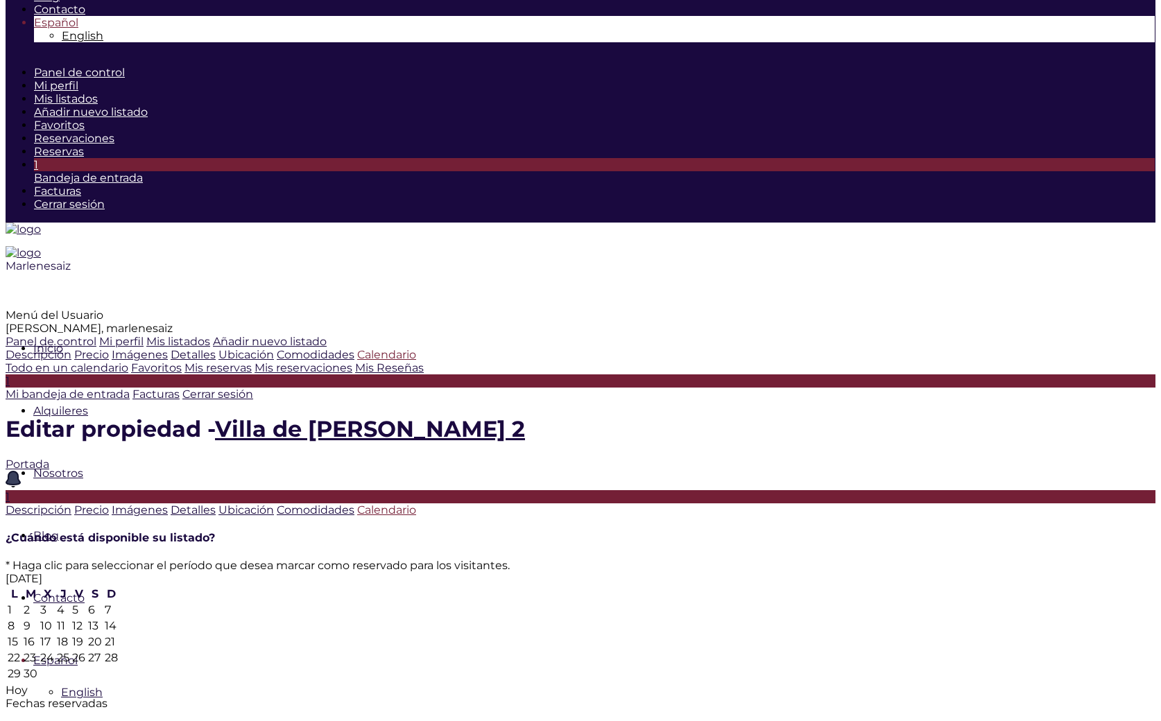
click at [6, 684] on icon at bounding box center [6, 684] width 0 height 0
click at [21, 603] on td "1" at bounding box center [14, 610] width 15 height 15
click at [55, 666] on td "31" at bounding box center [47, 673] width 15 height 15
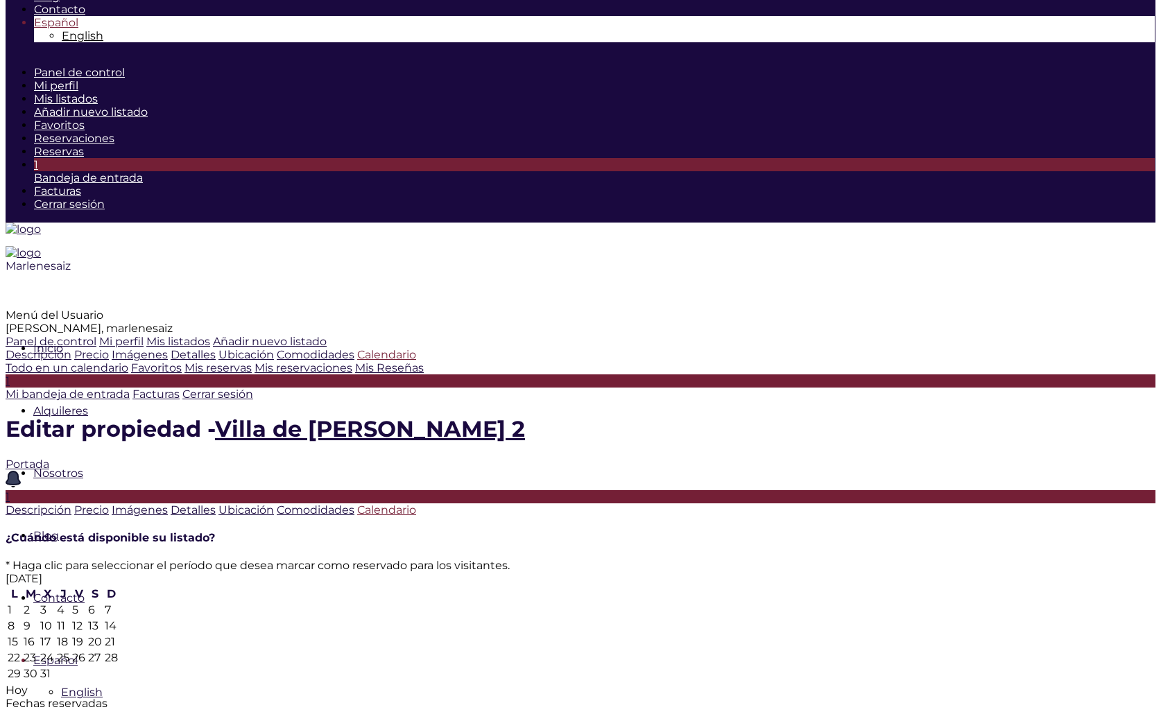
type input "12-01-25"
type input "12-31-25"
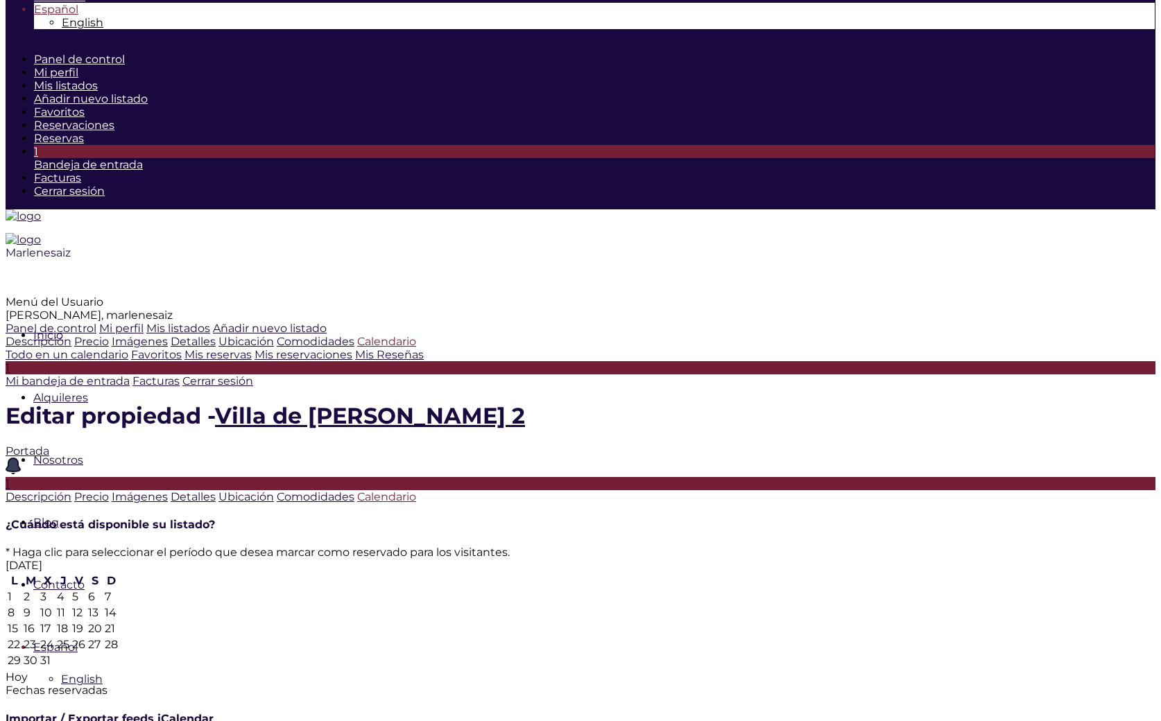
scroll to position [79, 0]
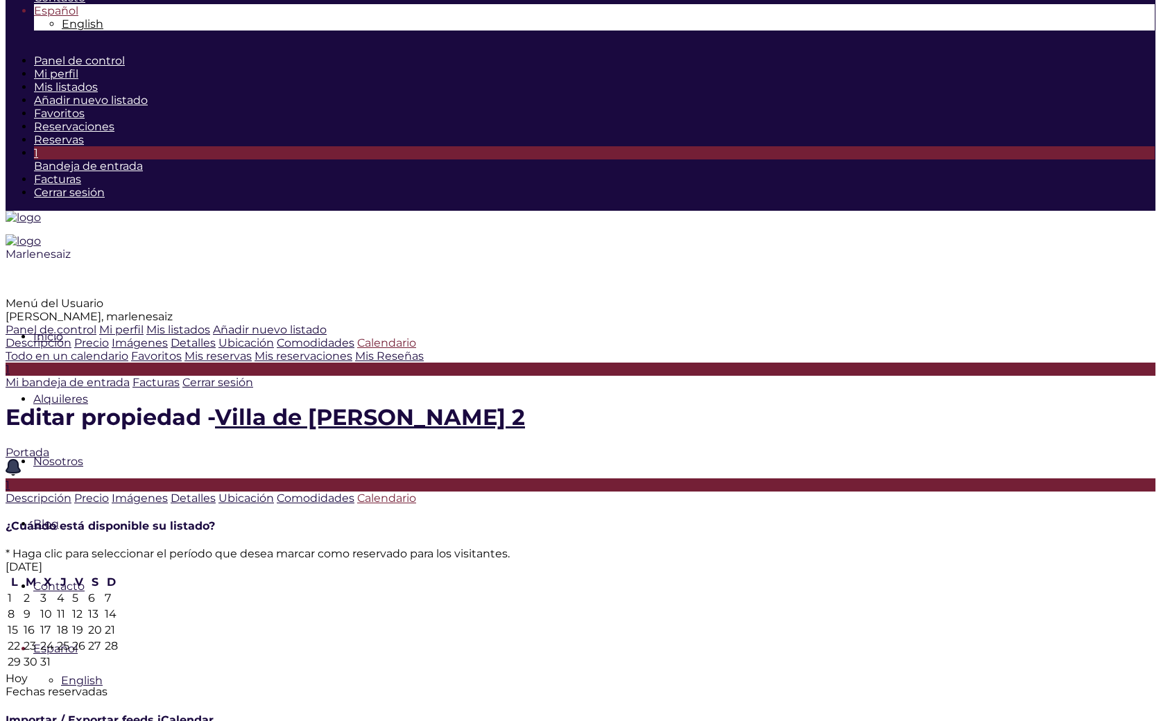
click at [86, 639] on td "26" at bounding box center [78, 646] width 15 height 15
click at [6, 672] on icon at bounding box center [6, 672] width 0 height 0
click at [87, 591] on td "2" at bounding box center [78, 598] width 15 height 15
type input "12-26-25"
type input "01-02-26"
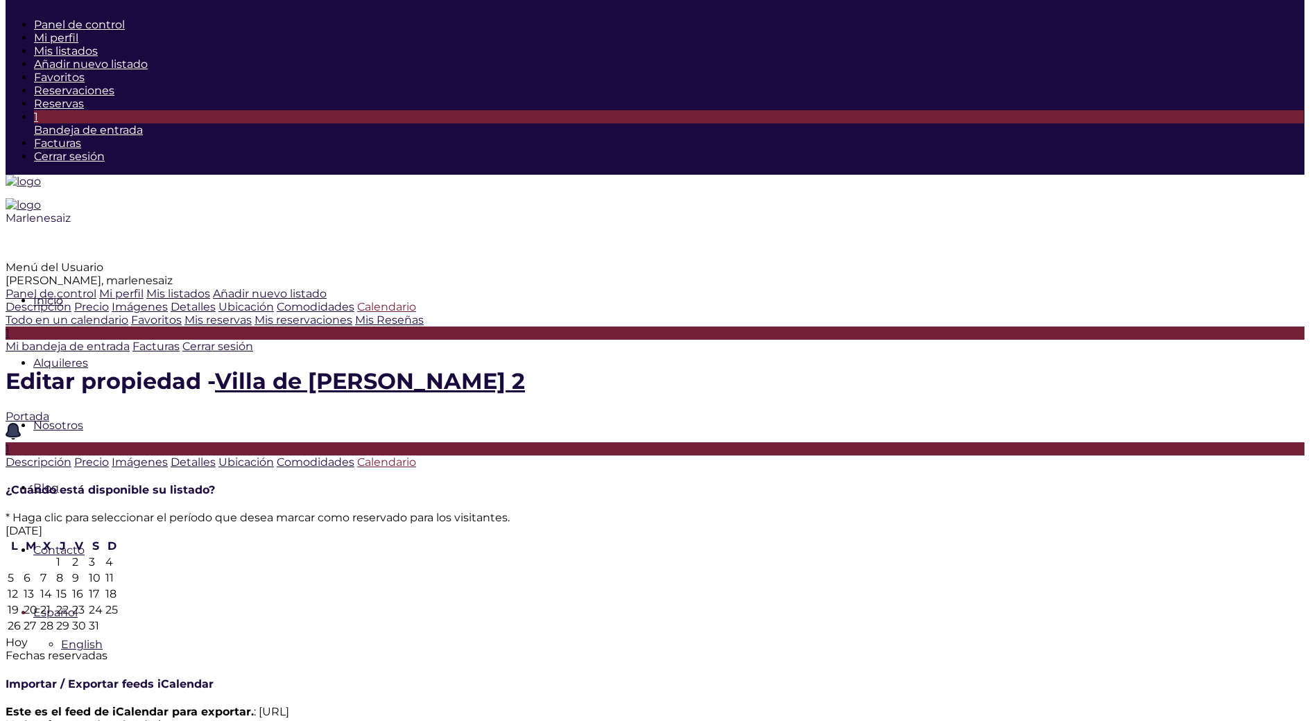
scroll to position [116, 0]
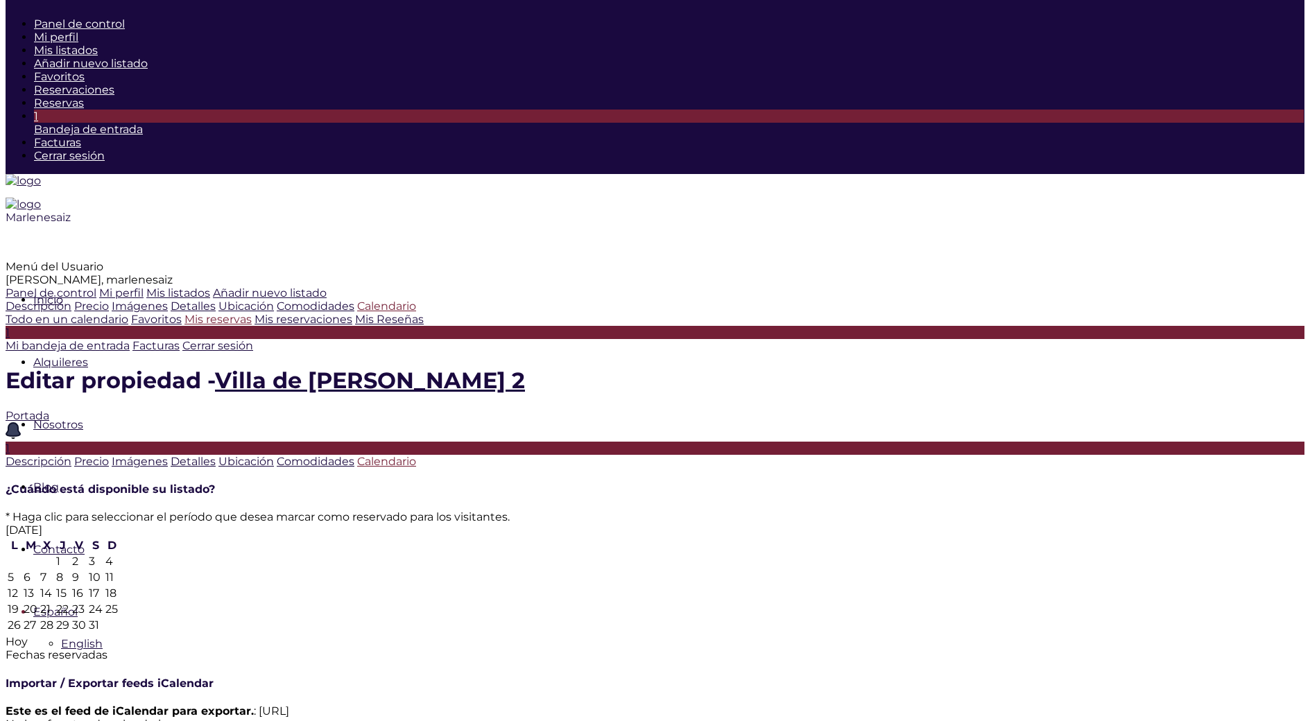
click at [184, 326] on link "Mis reservas" at bounding box center [217, 319] width 67 height 13
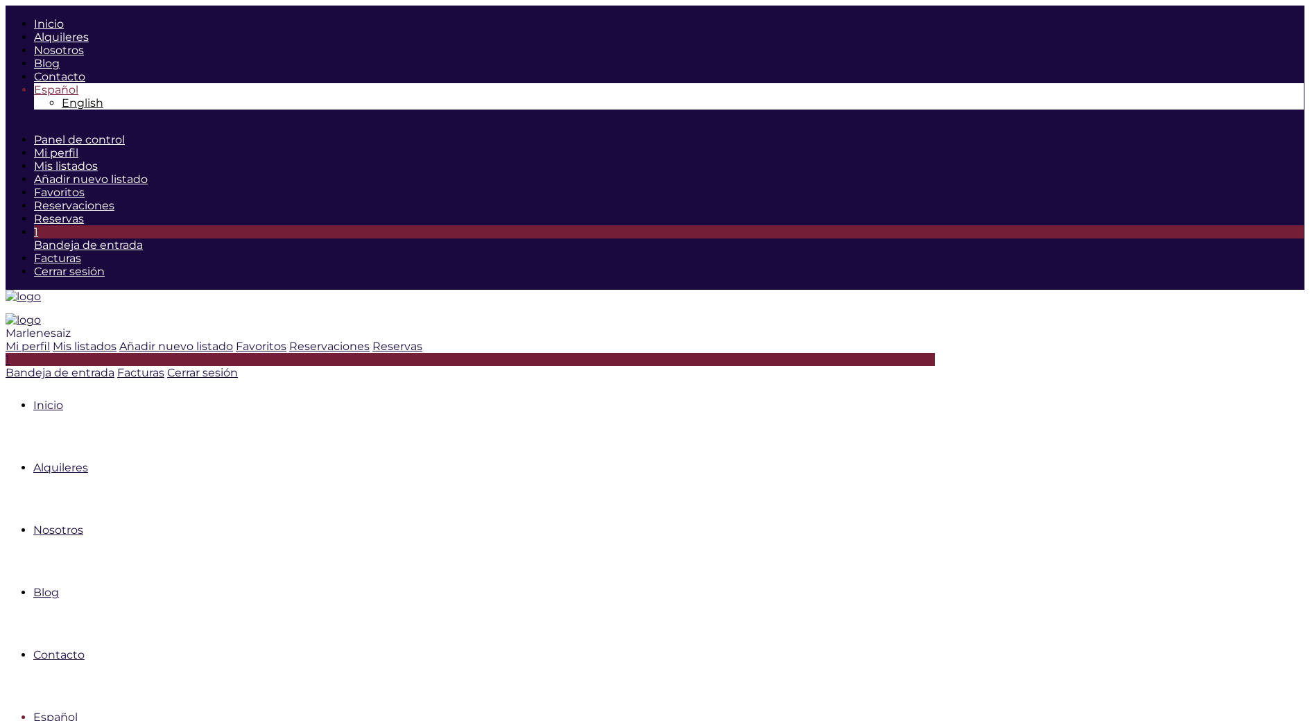
drag, startPoint x: 282, startPoint y: 434, endPoint x: 338, endPoint y: 460, distance: 61.8
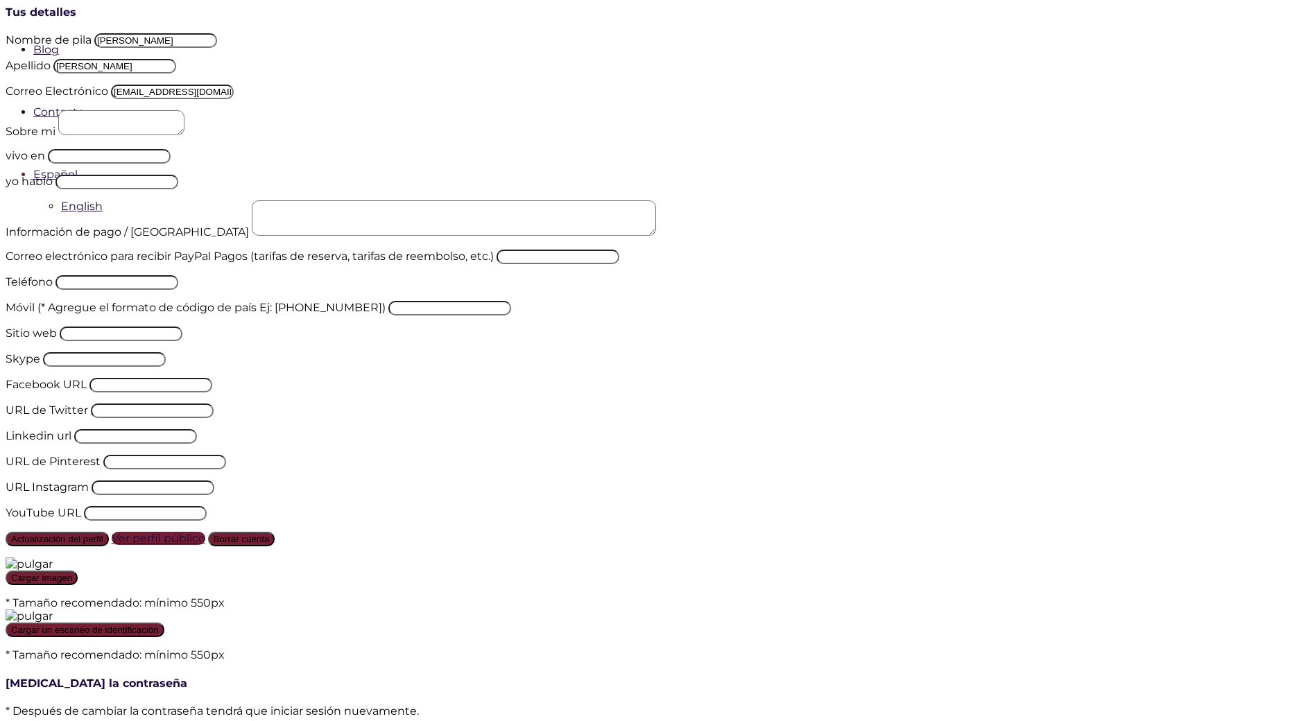
scroll to position [556, 0]
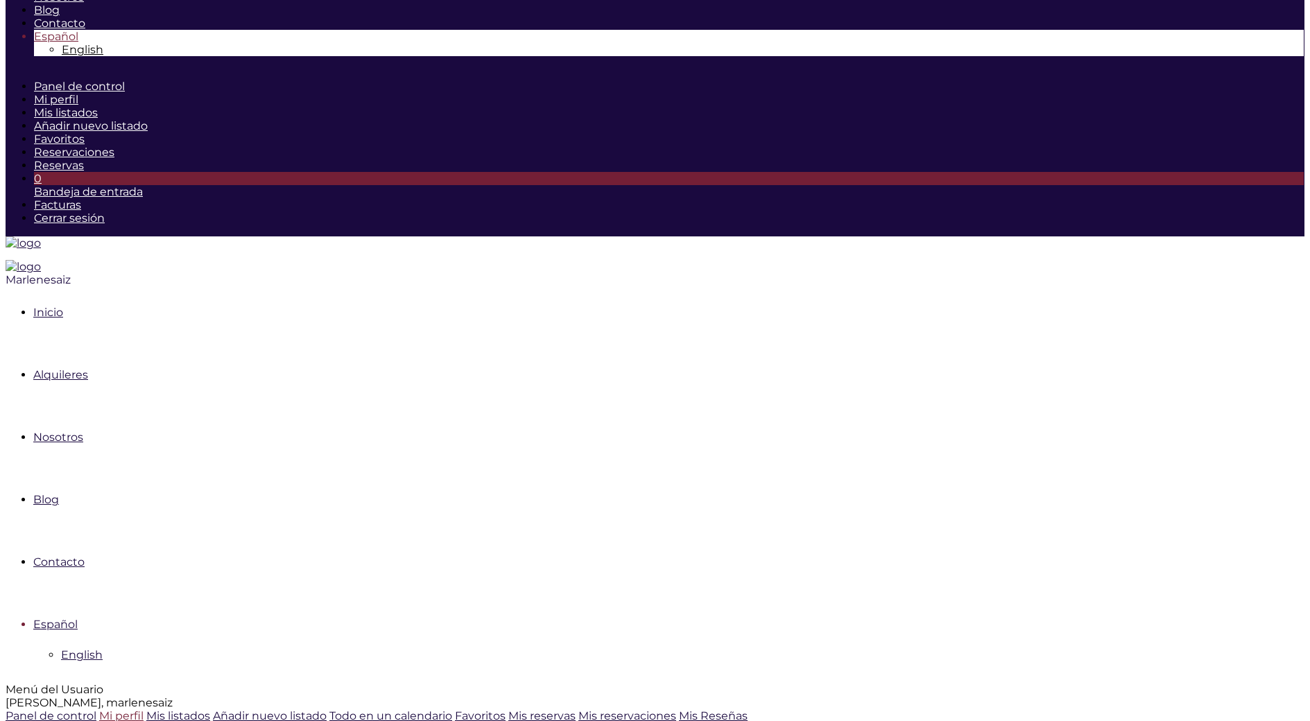
scroll to position [0, 0]
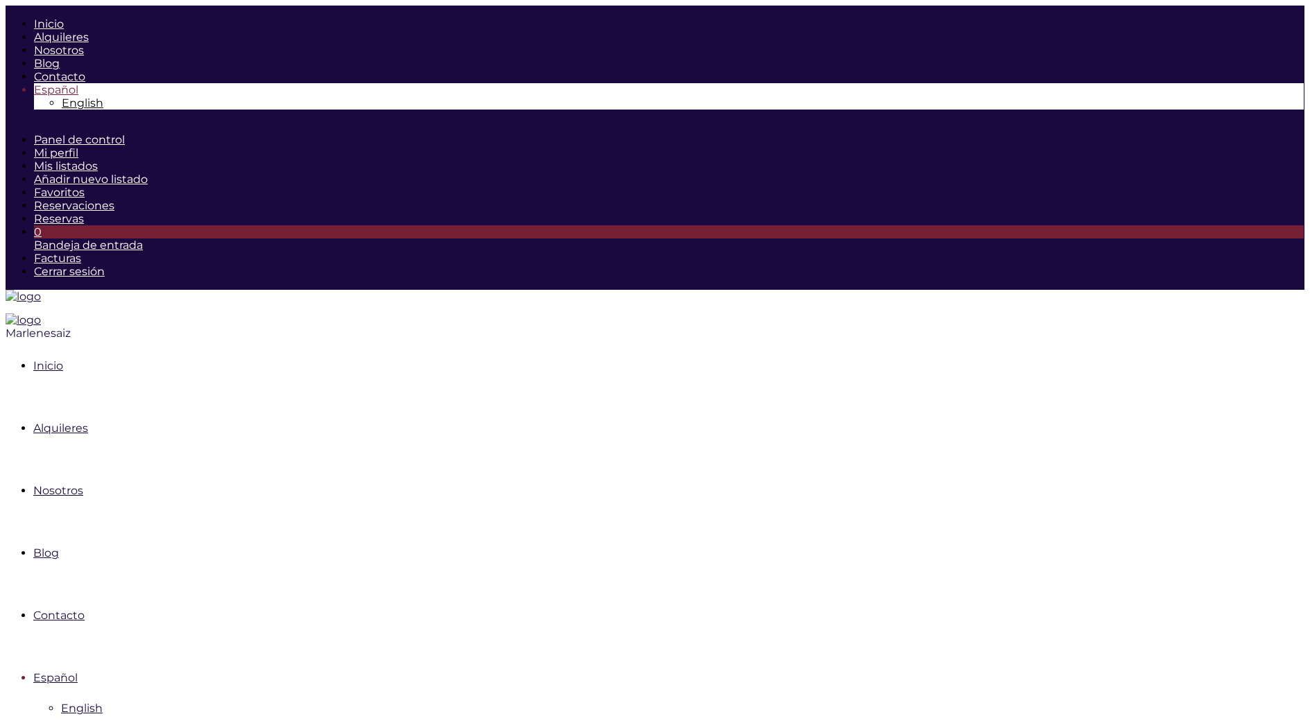
drag, startPoint x: 198, startPoint y: 136, endPoint x: 189, endPoint y: 322, distance: 186.1
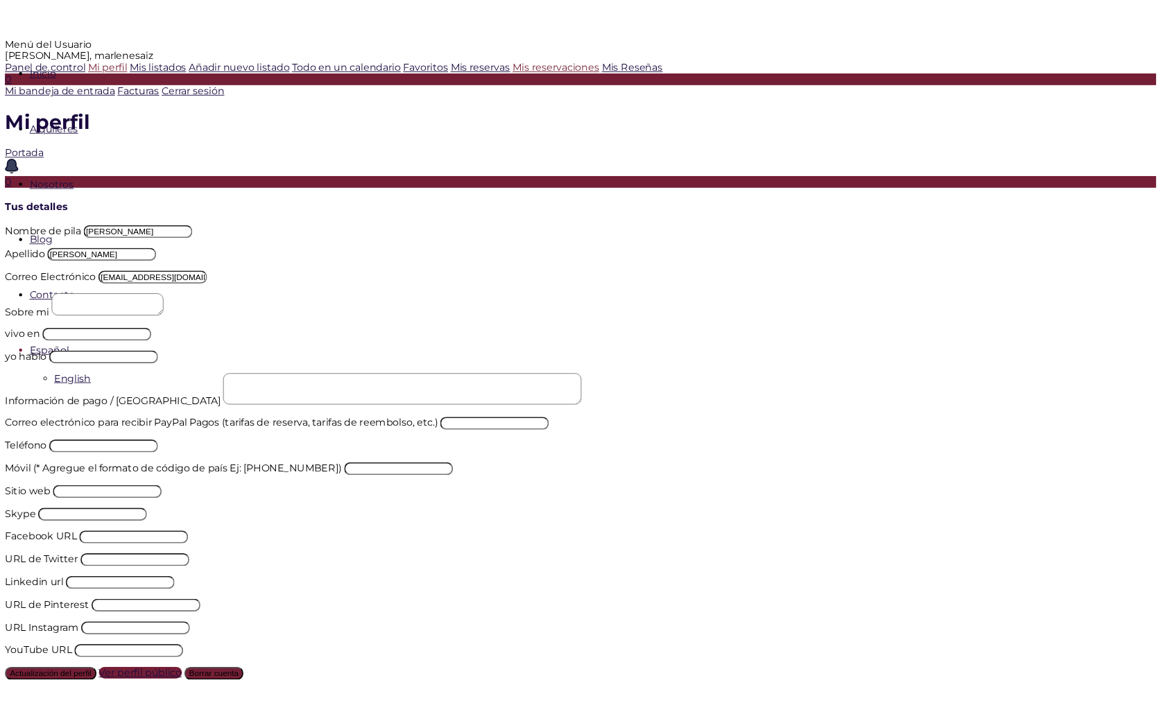
scroll to position [556, 0]
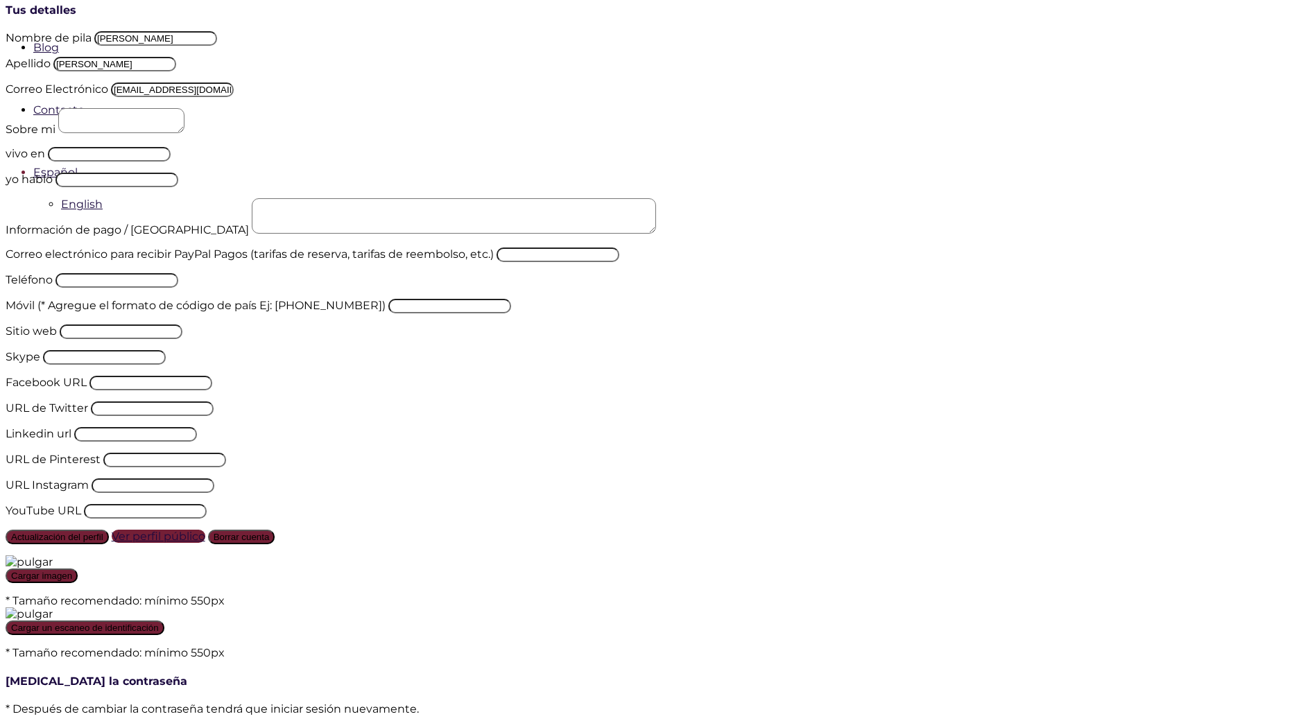
click at [325, 675] on h4 "Cambia la contraseña" at bounding box center [655, 681] width 1299 height 13
click at [345, 675] on h4 "Cambia la contraseña" at bounding box center [655, 681] width 1299 height 13
click at [150, 244] on div "Menú del Usuario Hola, marlenesaiz Panel de control Mi perfil Mis listados Añad…" at bounding box center [655, 347] width 1299 height 1054
